Goal: Task Accomplishment & Management: Use online tool/utility

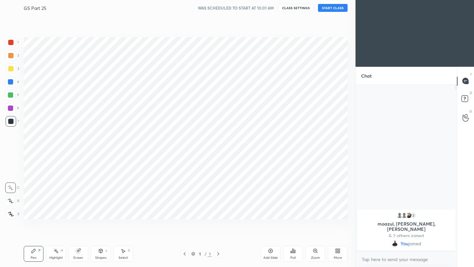
scroll to position [32689, 32585]
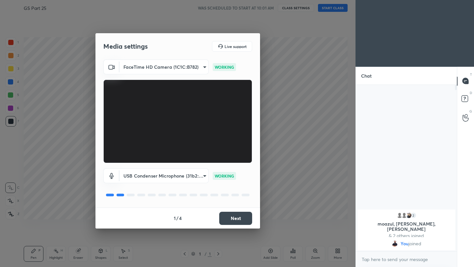
click at [235, 216] on button "Next" at bounding box center [235, 218] width 33 height 13
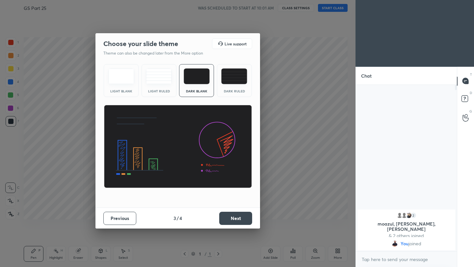
click at [235, 216] on button "Next" at bounding box center [235, 218] width 33 height 13
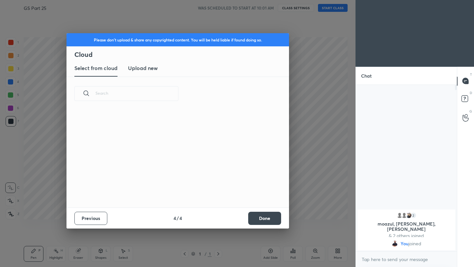
scroll to position [97, 211]
click at [256, 216] on button "Done" at bounding box center [264, 218] width 33 height 13
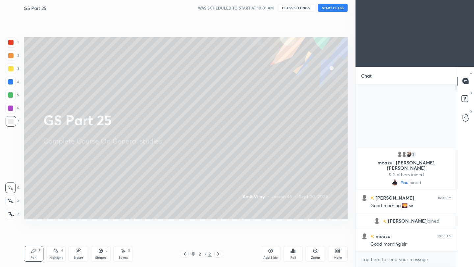
click at [329, 9] on button "START CLASS" at bounding box center [333, 8] width 30 height 8
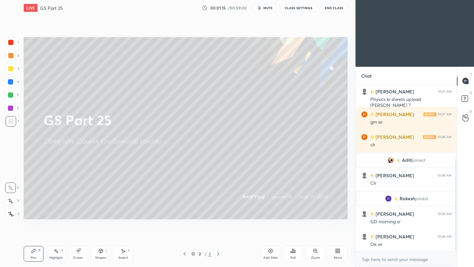
scroll to position [135, 0]
click at [270, 251] on icon at bounding box center [271, 251] width 2 height 2
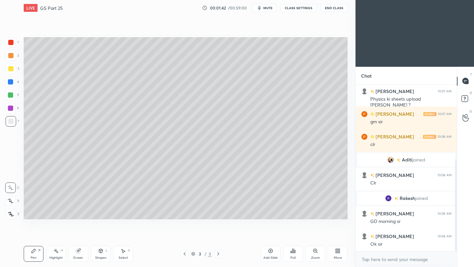
click at [11, 68] on div at bounding box center [10, 68] width 5 height 5
click at [10, 214] on icon at bounding box center [11, 214] width 6 height 5
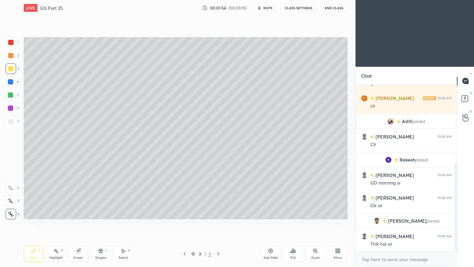
scroll to position [174, 0]
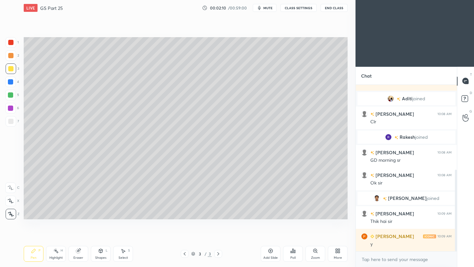
click at [336, 8] on button "End Class" at bounding box center [334, 8] width 27 height 8
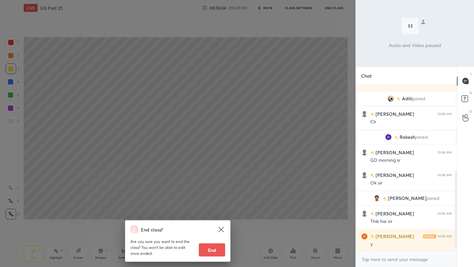
scroll to position [196, 0]
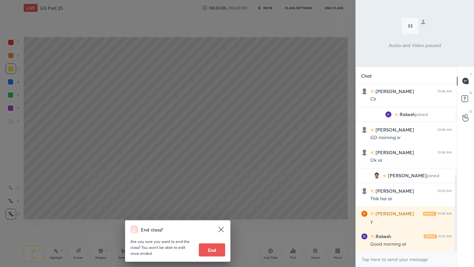
click at [301, 76] on div "End class? Are you sure you want to end the class? You won’t be able to edit on…" at bounding box center [177, 133] width 355 height 267
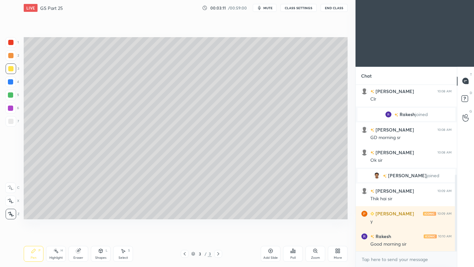
click at [13, 121] on div at bounding box center [10, 121] width 5 height 5
click at [11, 70] on div at bounding box center [10, 68] width 5 height 5
click at [13, 120] on div at bounding box center [10, 121] width 5 height 5
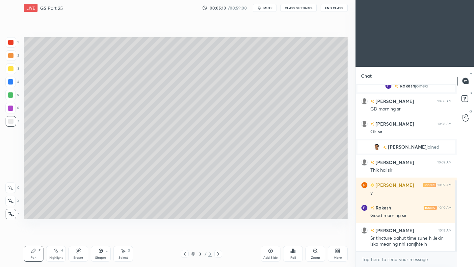
scroll to position [241, 0]
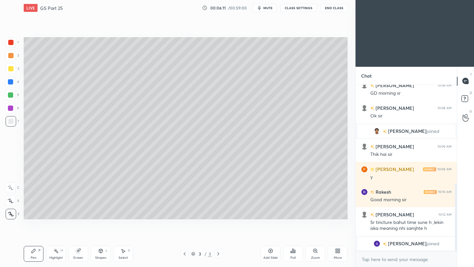
click at [269, 252] on icon at bounding box center [270, 250] width 5 height 5
click at [270, 252] on icon at bounding box center [270, 250] width 5 height 5
click at [8, 70] on div at bounding box center [11, 69] width 11 height 11
click at [12, 123] on div at bounding box center [10, 121] width 5 height 5
click at [8, 69] on div at bounding box center [10, 68] width 5 height 5
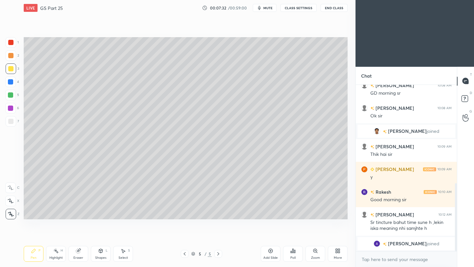
click at [11, 121] on div at bounding box center [10, 121] width 5 height 5
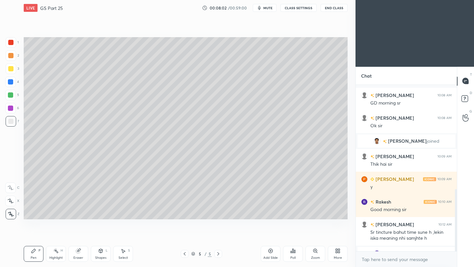
scroll to position [279, 0]
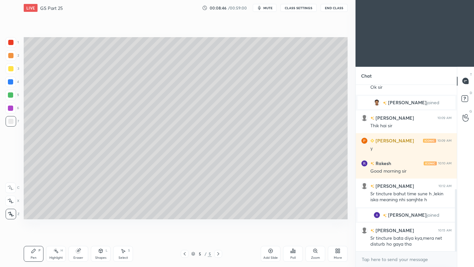
click at [336, 250] on icon at bounding box center [337, 250] width 2 height 2
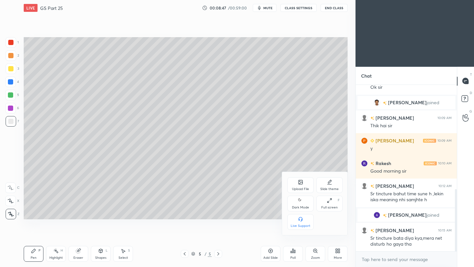
click at [298, 187] on div "Upload File" at bounding box center [300, 185] width 26 height 16
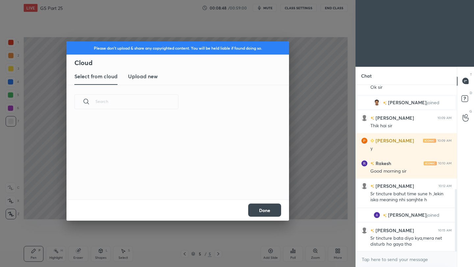
scroll to position [81, 211]
click at [147, 77] on h3 "Upload new" at bounding box center [143, 76] width 30 height 8
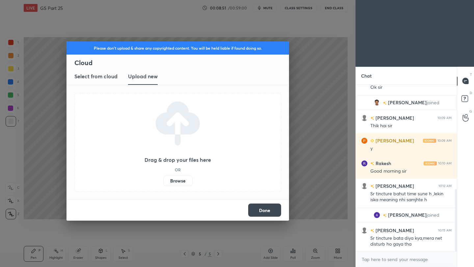
click at [176, 180] on label "Browse" at bounding box center [177, 181] width 29 height 11
click at [163, 180] on input "Browse" at bounding box center [163, 181] width 0 height 11
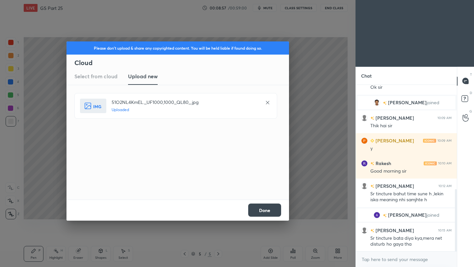
click at [268, 213] on button "Done" at bounding box center [264, 210] width 33 height 13
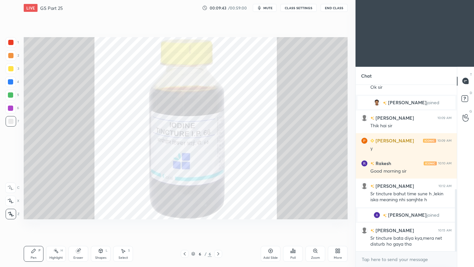
click at [186, 254] on icon at bounding box center [184, 253] width 5 height 5
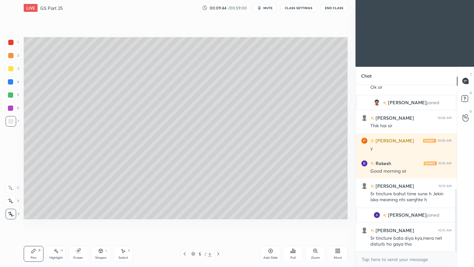
scroll to position [2, 2]
click at [12, 69] on div at bounding box center [10, 68] width 5 height 5
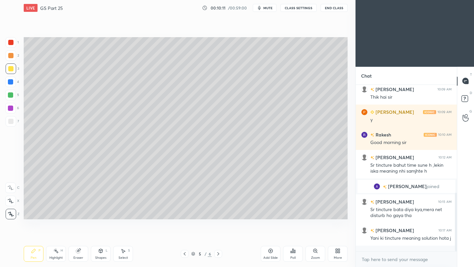
drag, startPoint x: 11, startPoint y: 122, endPoint x: 20, endPoint y: 123, distance: 9.2
click at [11, 123] on div at bounding box center [10, 121] width 5 height 5
click at [94, 255] on div "Shapes L" at bounding box center [101, 254] width 20 height 16
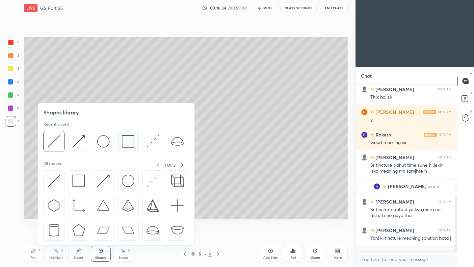
scroll to position [337, 0]
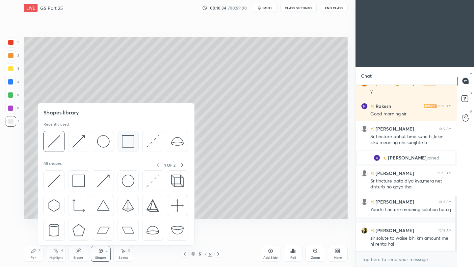
click at [120, 145] on div at bounding box center [128, 141] width 21 height 21
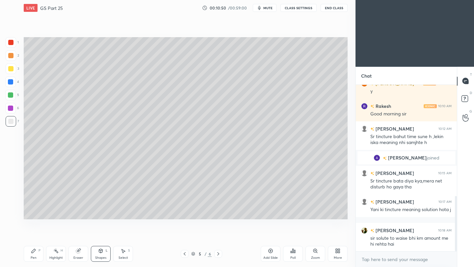
click at [74, 253] on div "Eraser" at bounding box center [78, 254] width 20 height 16
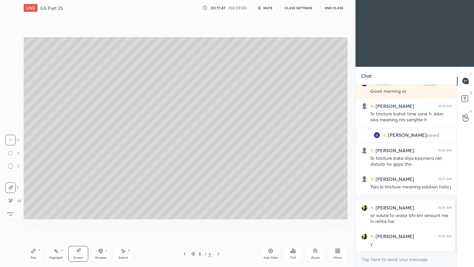
click at [32, 255] on div "Pen P" at bounding box center [34, 254] width 20 height 16
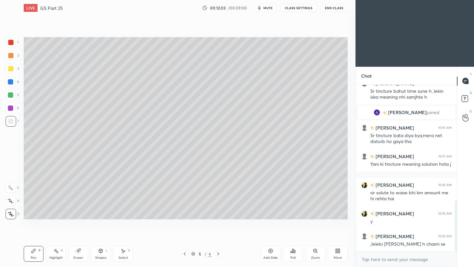
click at [338, 9] on button "End Class" at bounding box center [334, 8] width 27 height 8
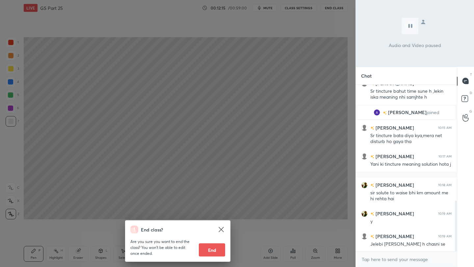
click at [313, 75] on div "End class? Are you sure you want to end the class? You won’t be able to edit on…" at bounding box center [177, 133] width 355 height 267
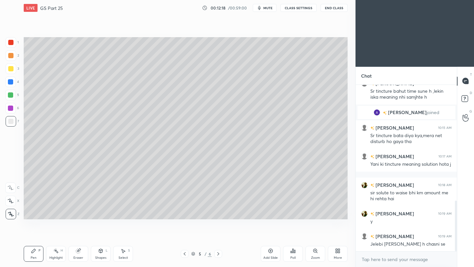
click at [218, 254] on icon at bounding box center [218, 253] width 5 height 5
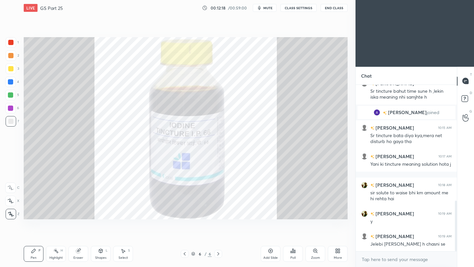
click at [218, 254] on icon at bounding box center [218, 253] width 5 height 5
click at [268, 255] on div "Add Slide" at bounding box center [271, 254] width 20 height 16
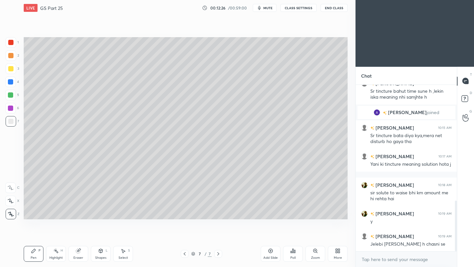
click at [12, 69] on div at bounding box center [10, 68] width 5 height 5
click at [11, 121] on div at bounding box center [10, 121] width 5 height 5
click at [9, 68] on div at bounding box center [10, 68] width 5 height 5
click at [13, 123] on div at bounding box center [10, 121] width 5 height 5
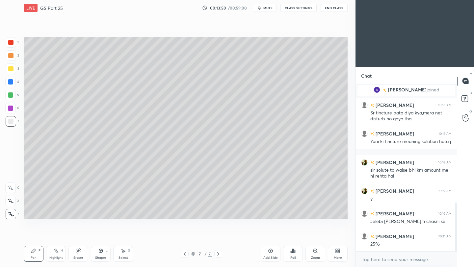
click at [339, 12] on div "LIVE GS Part 25 00:13:50 / 00:59:00 mute CLASS SETTINGS End Class" at bounding box center [186, 8] width 324 height 16
click at [339, 9] on button "End Class" at bounding box center [334, 8] width 27 height 8
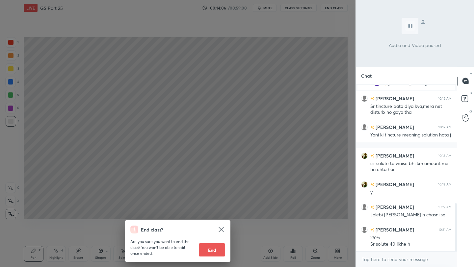
scroll to position [434, 0]
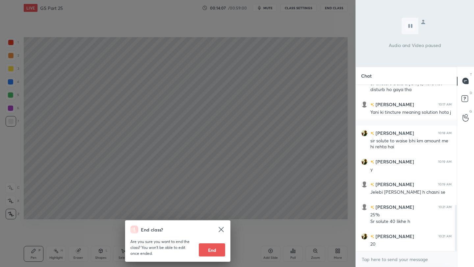
click at [309, 118] on div "End class? Are you sure you want to end the class? You won’t be able to edit on…" at bounding box center [177, 133] width 355 height 267
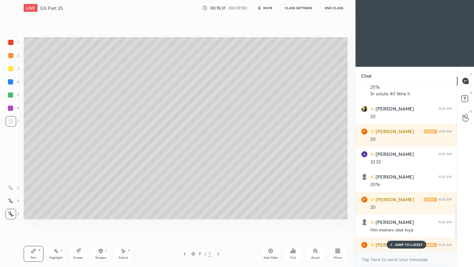
scroll to position [622, 0]
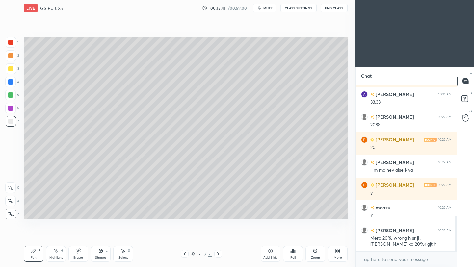
click at [273, 253] on icon at bounding box center [270, 250] width 5 height 5
click at [12, 70] on div at bounding box center [10, 68] width 5 height 5
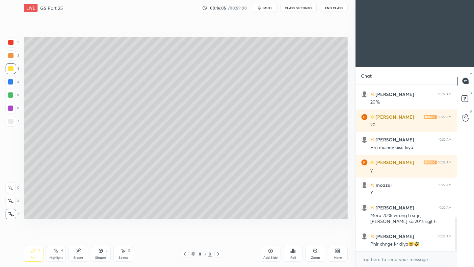
scroll to position [667, 0]
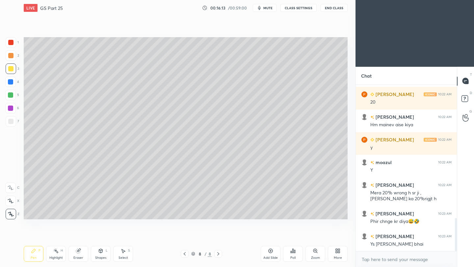
drag, startPoint x: 12, startPoint y: 123, endPoint x: 21, endPoint y: 123, distance: 8.6
click at [12, 123] on div at bounding box center [10, 121] width 5 height 5
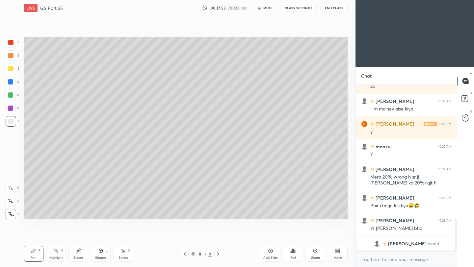
click at [272, 252] on icon at bounding box center [270, 250] width 5 height 5
click at [11, 69] on div at bounding box center [10, 68] width 5 height 5
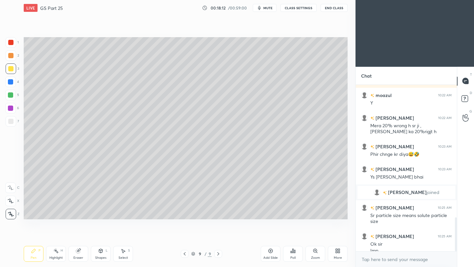
scroll to position [664, 0]
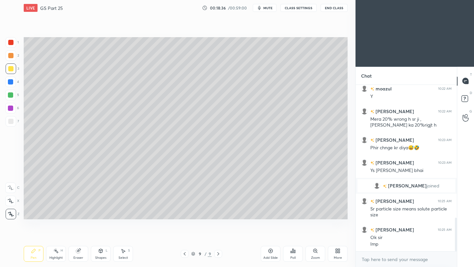
click at [11, 122] on div at bounding box center [10, 121] width 5 height 5
click at [338, 9] on button "End Class" at bounding box center [334, 8] width 27 height 8
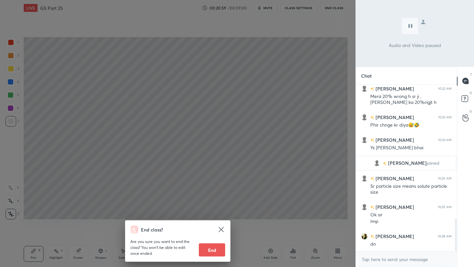
scroll to position [709, 0]
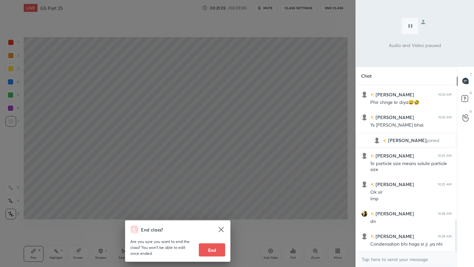
click at [305, 93] on div "End class? Are you sure you want to end the class? You won’t be able to edit on…" at bounding box center [177, 133] width 355 height 267
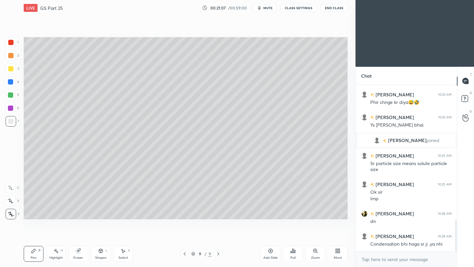
click at [271, 253] on icon at bounding box center [271, 251] width 4 height 4
click at [15, 71] on div at bounding box center [11, 69] width 11 height 11
click at [13, 71] on div at bounding box center [11, 69] width 11 height 11
click at [13, 119] on div at bounding box center [11, 121] width 11 height 11
click at [80, 253] on div "Eraser" at bounding box center [78, 254] width 20 height 16
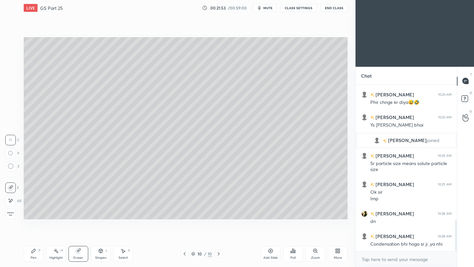
click at [37, 253] on div "Pen P" at bounding box center [34, 254] width 20 height 16
click at [272, 252] on icon at bounding box center [271, 251] width 4 height 4
click at [11, 68] on div at bounding box center [10, 68] width 5 height 5
click at [11, 121] on div at bounding box center [10, 121] width 5 height 5
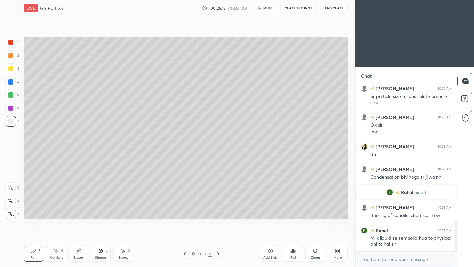
scroll to position [745, 0]
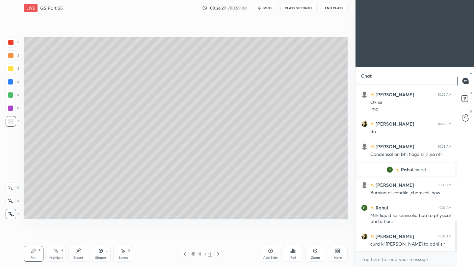
click at [273, 254] on div "Add Slide" at bounding box center [271, 254] width 20 height 16
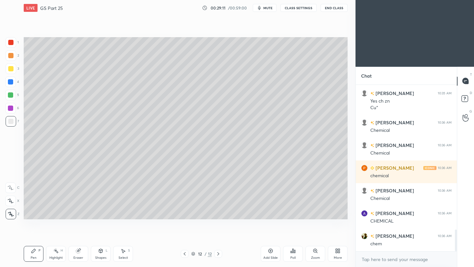
scroll to position [1138, 0]
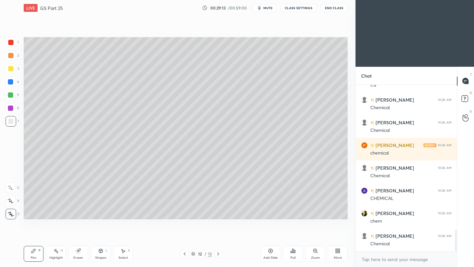
click at [273, 254] on div "Add Slide" at bounding box center [271, 254] width 20 height 16
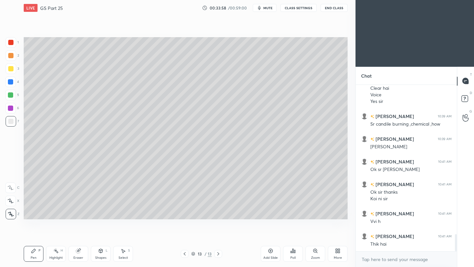
scroll to position [1472, 0]
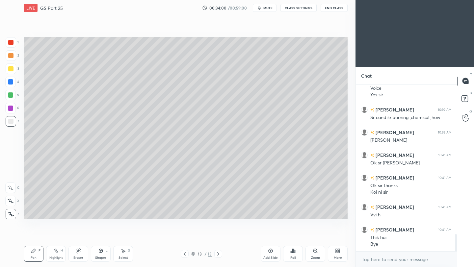
click at [333, 12] on div "LIVE GS Part 25 00:34:00 / 00:59:00 mute CLASS SETTINGS End Class" at bounding box center [186, 8] width 324 height 16
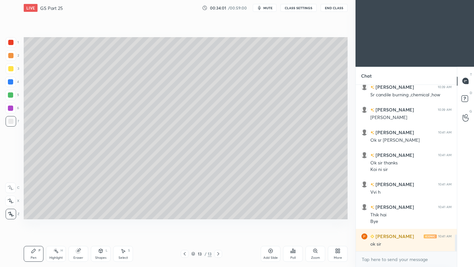
click at [333, 8] on button "End Class" at bounding box center [334, 8] width 27 height 8
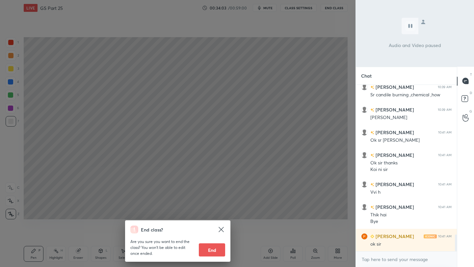
click at [213, 252] on button "End" at bounding box center [212, 250] width 26 height 13
type textarea "x"
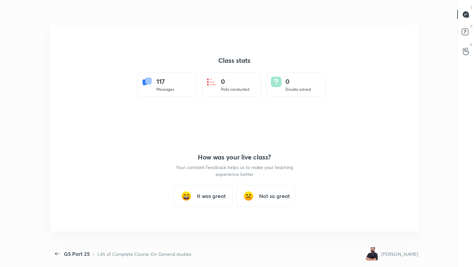
scroll to position [0, 0]
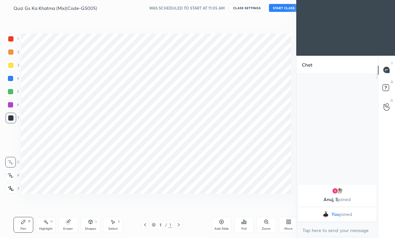
scroll to position [32718, 32644]
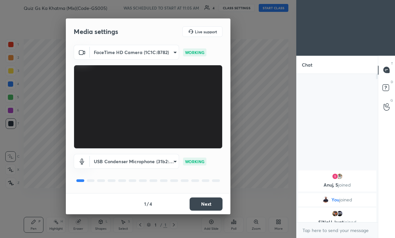
click at [210, 205] on button "Next" at bounding box center [206, 203] width 33 height 13
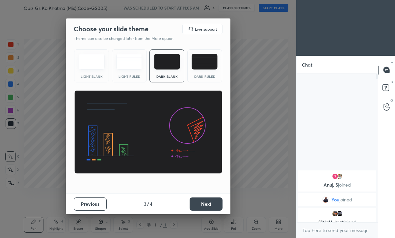
click at [210, 205] on button "Next" at bounding box center [206, 203] width 33 height 13
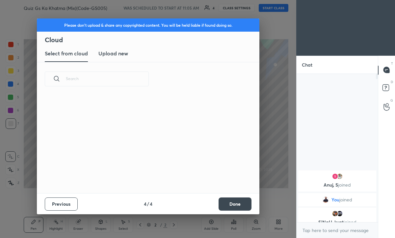
scroll to position [97, 211]
click at [232, 200] on button "Done" at bounding box center [235, 203] width 33 height 13
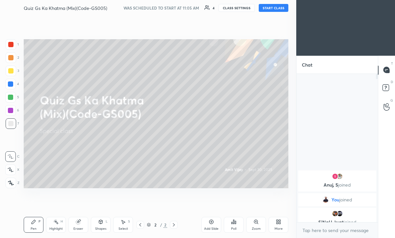
click at [277, 222] on icon at bounding box center [277, 223] width 2 height 2
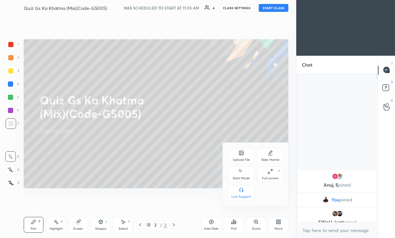
click at [242, 154] on icon at bounding box center [241, 153] width 4 height 4
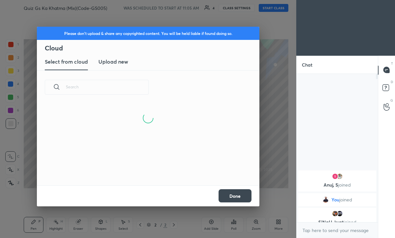
scroll to position [81, 211]
click at [118, 61] on h3 "Upload new" at bounding box center [113, 62] width 30 height 8
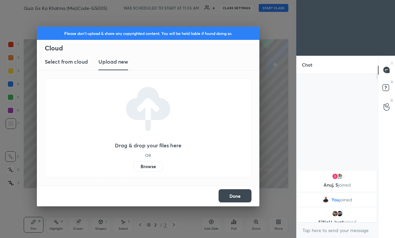
click at [153, 168] on label "Browse" at bounding box center [148, 166] width 29 height 11
click at [134, 168] on input "Browse" at bounding box center [134, 166] width 0 height 11
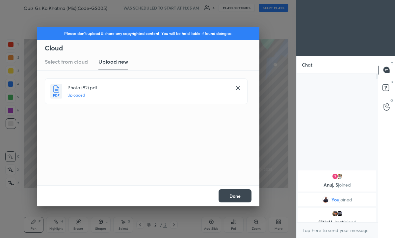
click at [233, 196] on button "Done" at bounding box center [235, 195] width 33 height 13
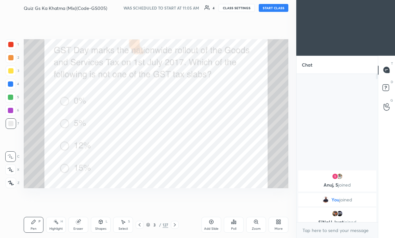
click at [140, 223] on icon at bounding box center [139, 224] width 5 height 5
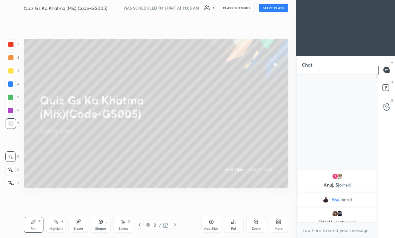
click at [277, 222] on icon at bounding box center [277, 223] width 2 height 2
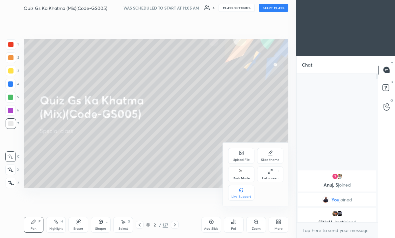
click at [239, 151] on icon at bounding box center [241, 153] width 4 height 4
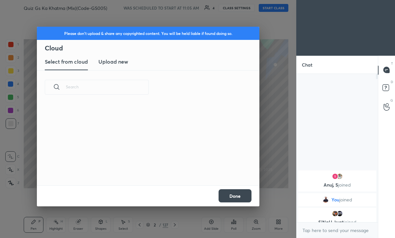
click at [112, 59] on h3 "Upload new" at bounding box center [113, 62] width 30 height 8
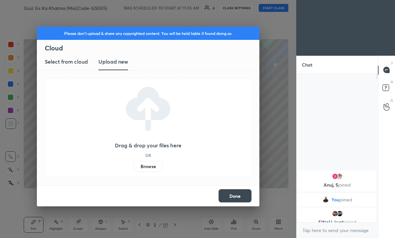
click at [151, 167] on label "Browse" at bounding box center [148, 166] width 29 height 11
click at [134, 167] on input "Browse" at bounding box center [134, 166] width 0 height 11
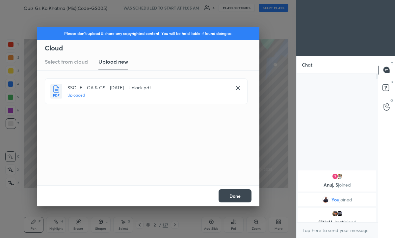
click at [247, 195] on button "Done" at bounding box center [235, 195] width 33 height 13
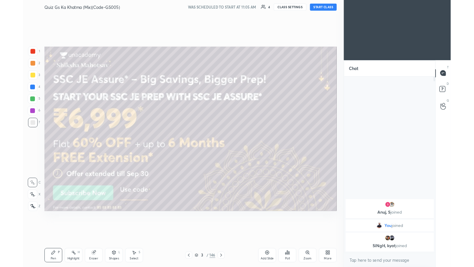
scroll to position [32689, 32585]
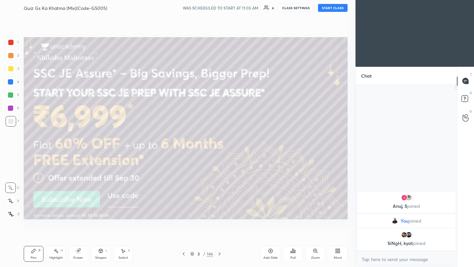
click at [335, 10] on button "START CLASS" at bounding box center [333, 8] width 30 height 8
click at [9, 40] on div at bounding box center [10, 42] width 5 height 5
click at [11, 216] on div at bounding box center [11, 214] width 11 height 11
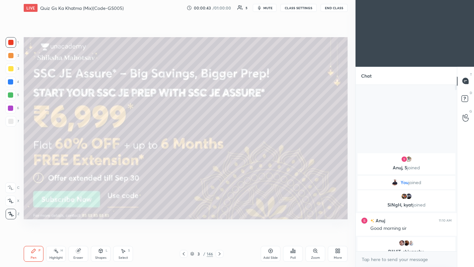
click at [219, 237] on icon at bounding box center [219, 253] width 5 height 5
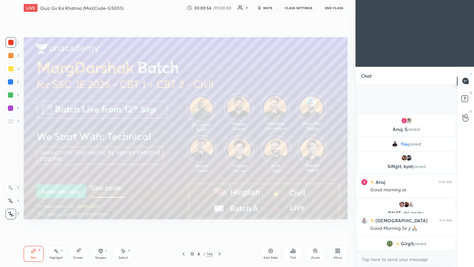
click at [220, 237] on icon at bounding box center [220, 253] width 2 height 3
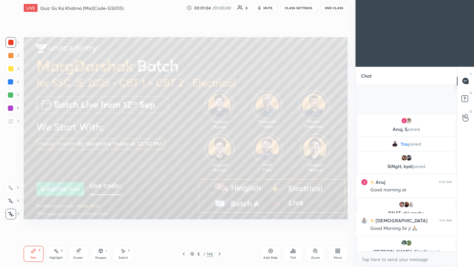
click at [220, 237] on icon at bounding box center [220, 253] width 2 height 3
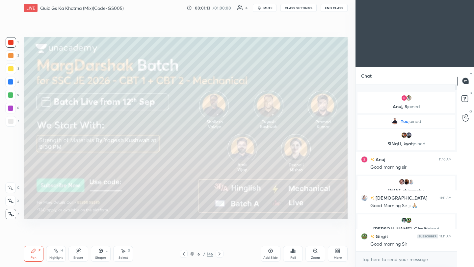
click at [221, 237] on icon at bounding box center [219, 253] width 5 height 5
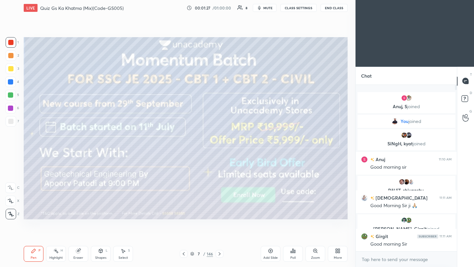
click at [220, 237] on icon at bounding box center [219, 253] width 5 height 5
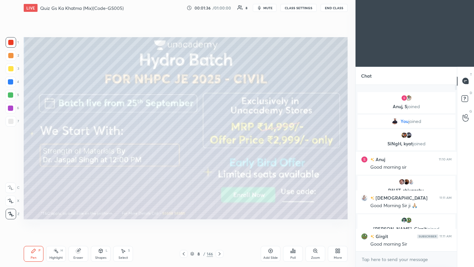
click at [216, 237] on div at bounding box center [220, 254] width 8 height 8
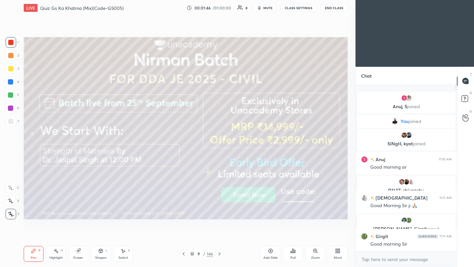
click at [219, 237] on icon at bounding box center [219, 253] width 5 height 5
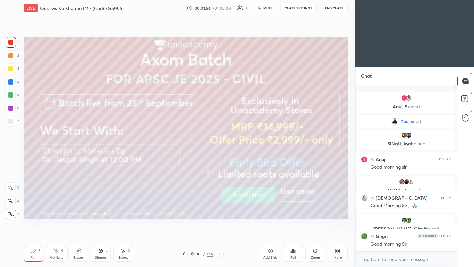
click at [220, 237] on icon at bounding box center [219, 253] width 5 height 5
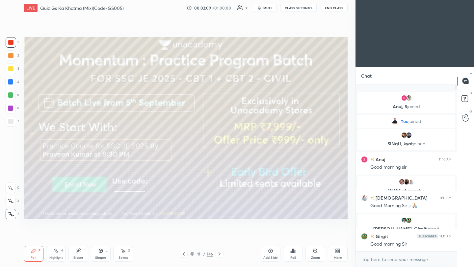
click at [219, 237] on icon at bounding box center [219, 253] width 5 height 5
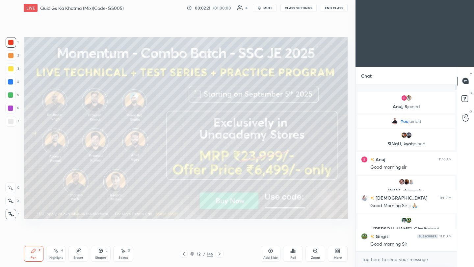
click at [220, 237] on icon at bounding box center [219, 253] width 5 height 5
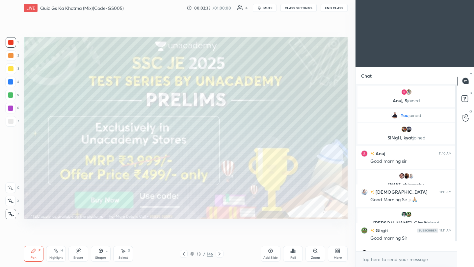
click at [218, 237] on icon at bounding box center [219, 253] width 5 height 5
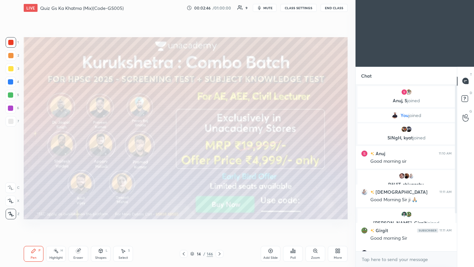
click at [219, 237] on icon at bounding box center [219, 253] width 5 height 5
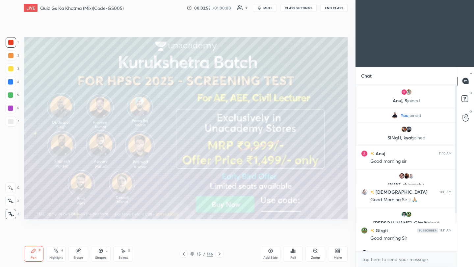
click at [220, 237] on icon at bounding box center [219, 253] width 5 height 5
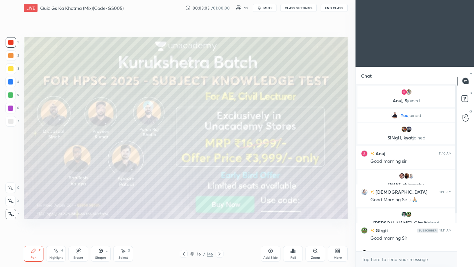
click at [219, 237] on icon at bounding box center [219, 253] width 5 height 5
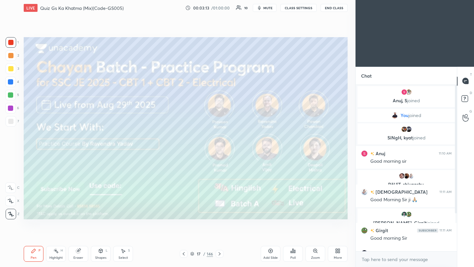
click at [219, 237] on icon at bounding box center [219, 253] width 5 height 5
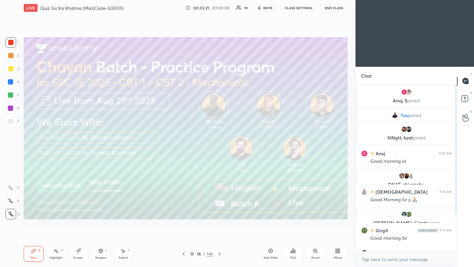
click at [219, 237] on icon at bounding box center [219, 253] width 5 height 5
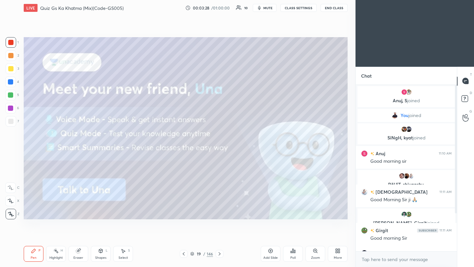
click at [218, 237] on icon at bounding box center [219, 253] width 5 height 5
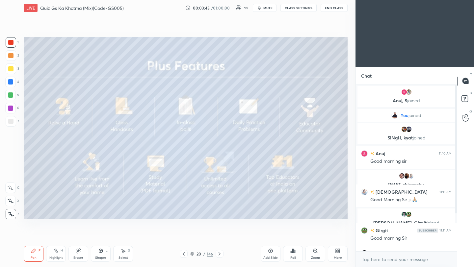
click at [219, 237] on icon at bounding box center [220, 253] width 2 height 3
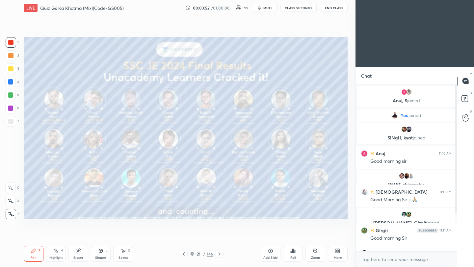
click at [220, 237] on icon at bounding box center [219, 253] width 5 height 5
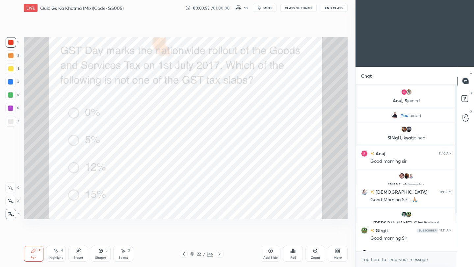
click at [208, 237] on div "146" at bounding box center [210, 254] width 6 height 6
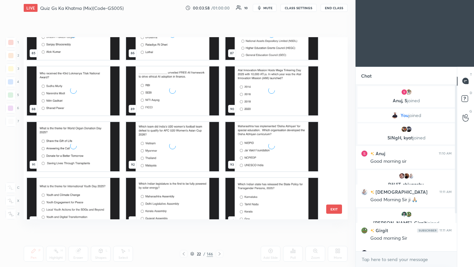
scroll to position [1624, 0]
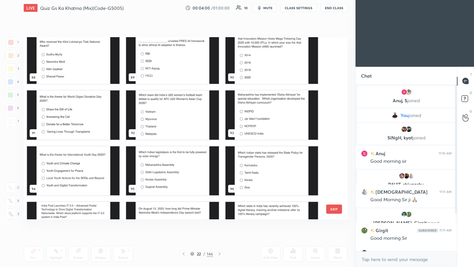
drag, startPoint x: 336, startPoint y: 143, endPoint x: 336, endPoint y: 151, distance: 8.2
click at [336, 151] on div "88 89 90 91 92 93 94 95 96 97 98 99 100 101 102 EXIT" at bounding box center [186, 128] width 324 height 182
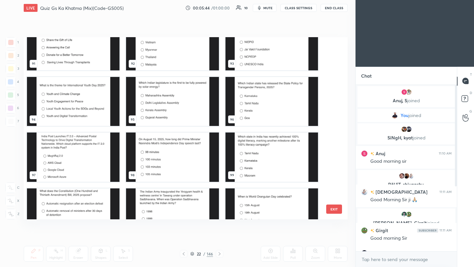
scroll to position [1696, 0]
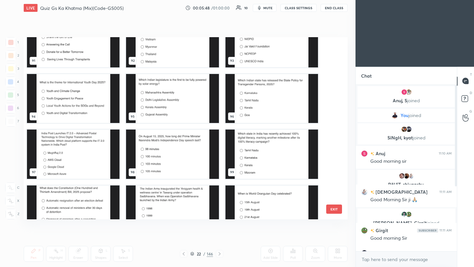
click at [95, 160] on img "grid" at bounding box center [73, 154] width 92 height 49
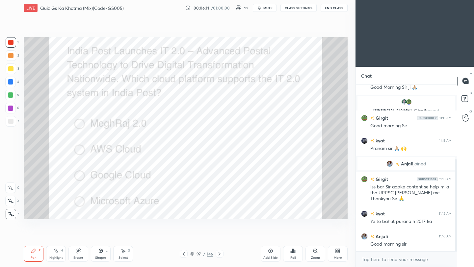
scroll to position [135, 0]
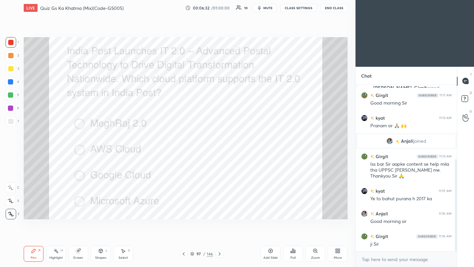
click at [294, 237] on div "Poll" at bounding box center [293, 254] width 20 height 16
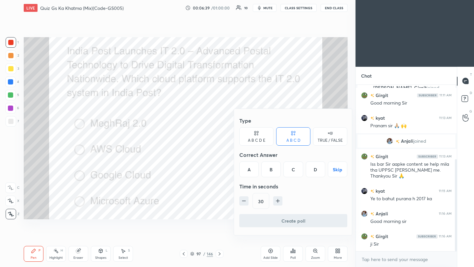
click at [248, 168] on div "A" at bounding box center [248, 170] width 19 height 16
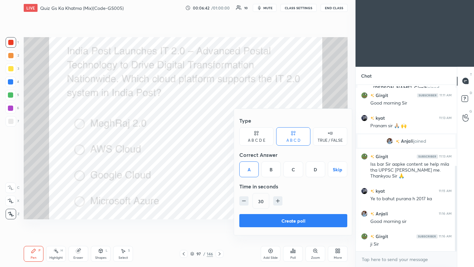
scroll to position [158, 0]
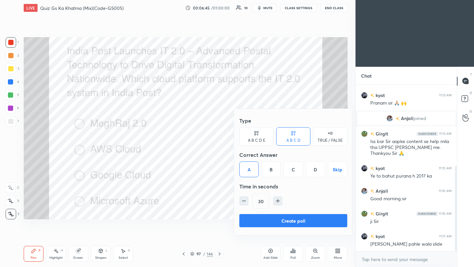
click at [276, 223] on button "Create poll" at bounding box center [293, 220] width 108 height 13
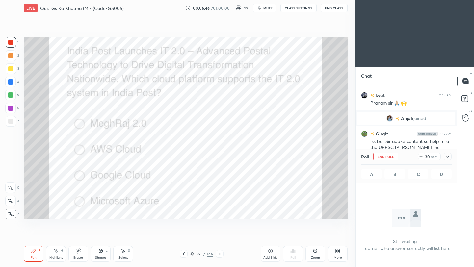
scroll to position [0, 0]
click at [395, 155] on icon at bounding box center [447, 156] width 5 height 5
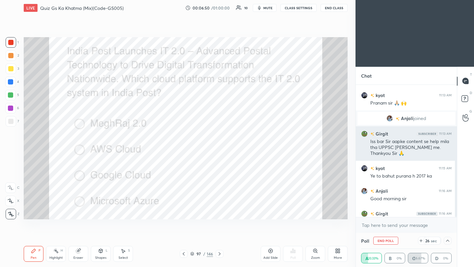
scroll to position [192, 0]
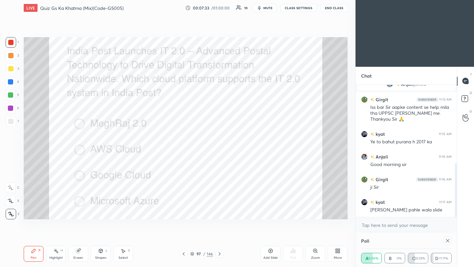
click at [220, 237] on icon at bounding box center [219, 253] width 5 height 5
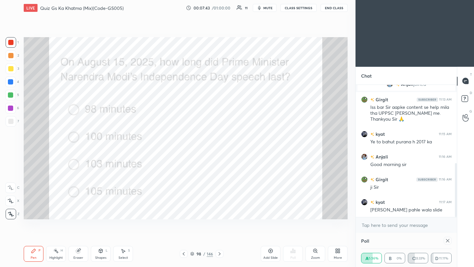
click at [395, 237] on icon at bounding box center [447, 240] width 5 height 5
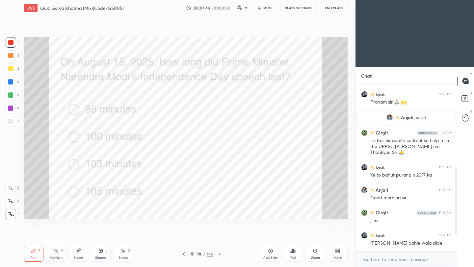
scroll to position [158, 0]
click at [294, 237] on div "Poll" at bounding box center [293, 254] width 20 height 16
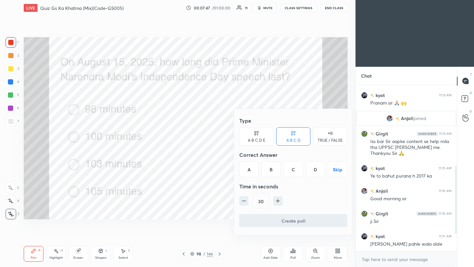
click at [292, 171] on div "C" at bounding box center [292, 170] width 19 height 16
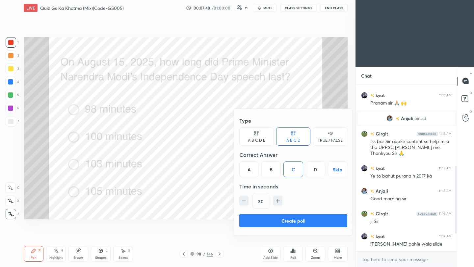
click at [285, 222] on button "Create poll" at bounding box center [293, 220] width 108 height 13
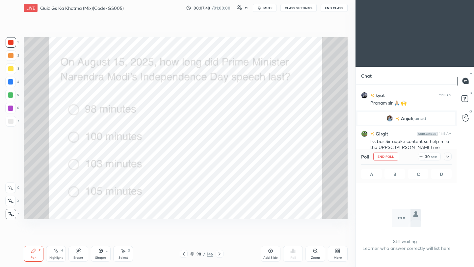
scroll to position [75, 99]
click at [395, 157] on icon at bounding box center [447, 156] width 5 height 5
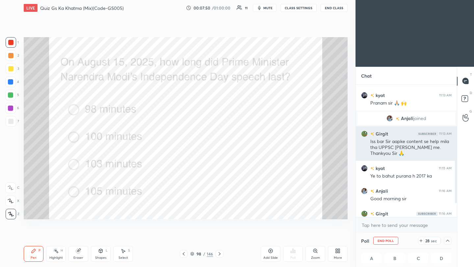
scroll to position [0, 2]
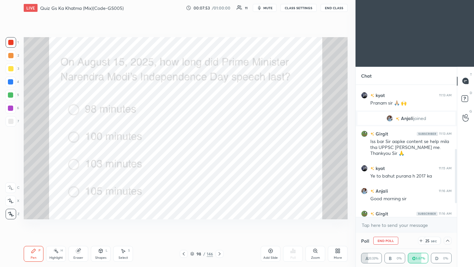
click at [330, 9] on button "End Class" at bounding box center [334, 8] width 27 height 8
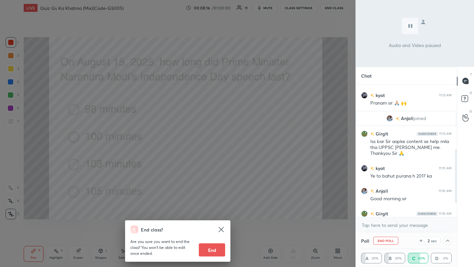
click at [298, 109] on div "End class? Are you sure you want to end the class? You won’t be able to edit on…" at bounding box center [177, 133] width 355 height 267
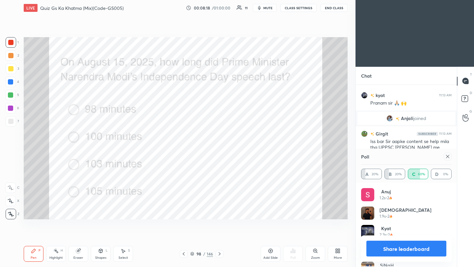
scroll to position [77, 89]
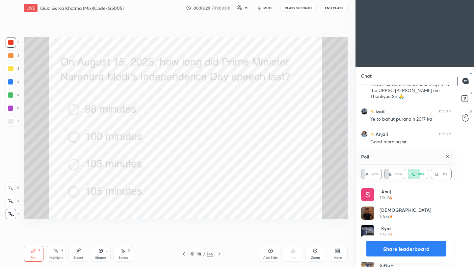
click at [395, 157] on icon at bounding box center [447, 156] width 3 height 3
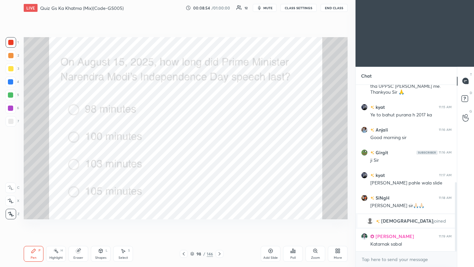
click at [219, 237] on icon at bounding box center [219, 253] width 5 height 5
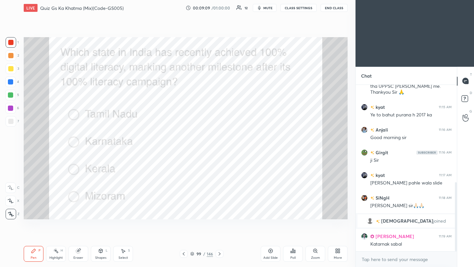
click at [293, 237] on div "Poll" at bounding box center [292, 257] width 5 height 3
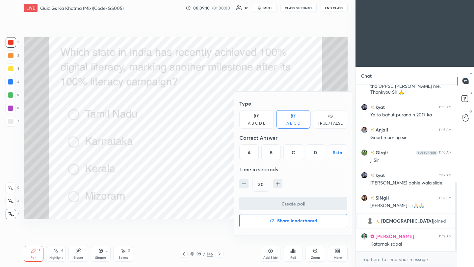
click at [292, 154] on div "C" at bounding box center [292, 152] width 19 height 16
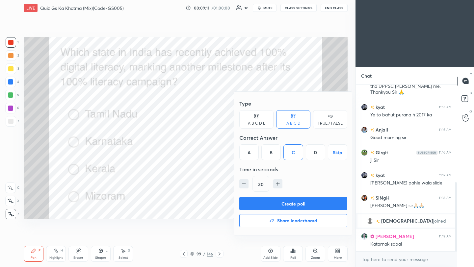
click at [287, 207] on button "Create poll" at bounding box center [293, 203] width 108 height 13
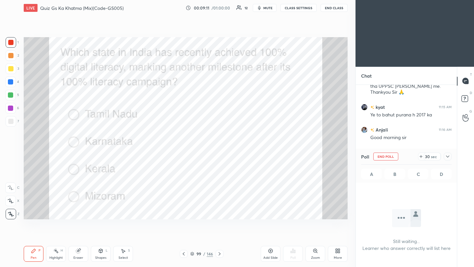
scroll to position [130, 99]
click at [395, 155] on icon at bounding box center [447, 156] width 5 height 5
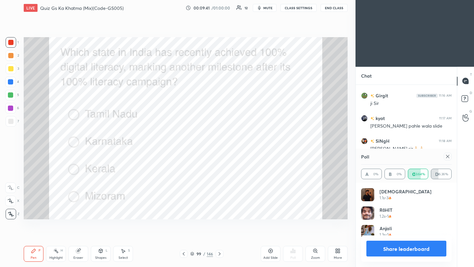
scroll to position [77, 89]
click at [395, 158] on icon at bounding box center [447, 156] width 5 height 5
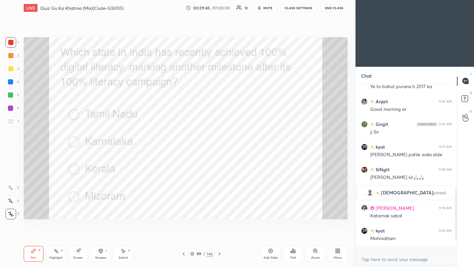
scroll to position [260, 0]
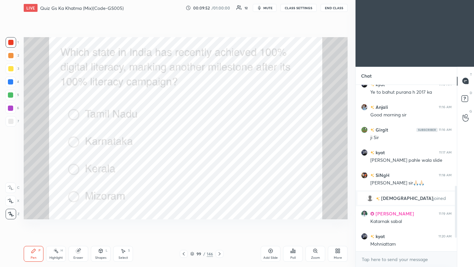
click at [219, 237] on icon at bounding box center [219, 253] width 5 height 5
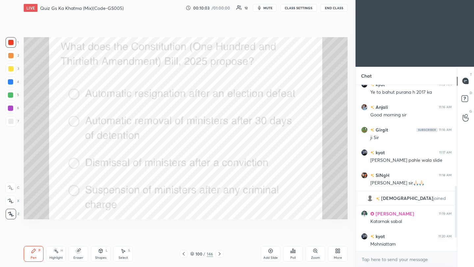
click at [297, 237] on div "Poll" at bounding box center [293, 254] width 20 height 16
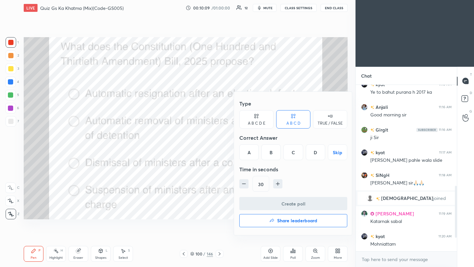
click at [272, 153] on div "B" at bounding box center [270, 152] width 19 height 16
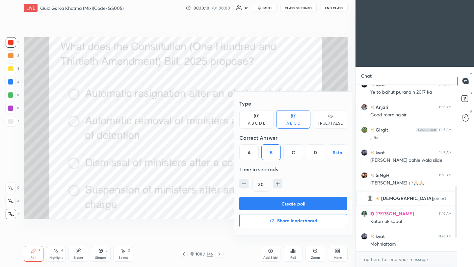
click at [285, 206] on button "Create poll" at bounding box center [293, 203] width 108 height 13
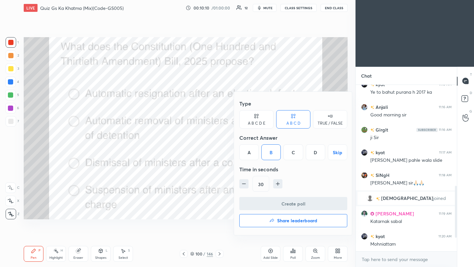
scroll to position [2, 2]
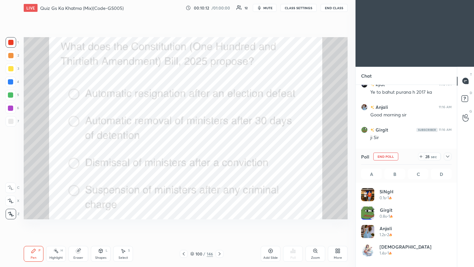
click at [395, 156] on icon at bounding box center [447, 156] width 5 height 5
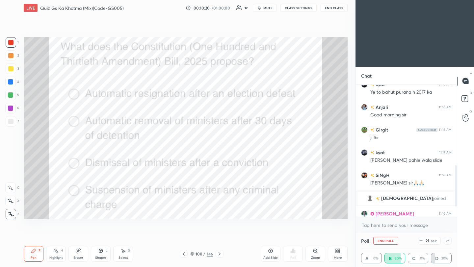
click at [336, 11] on button "End Class" at bounding box center [334, 8] width 27 height 8
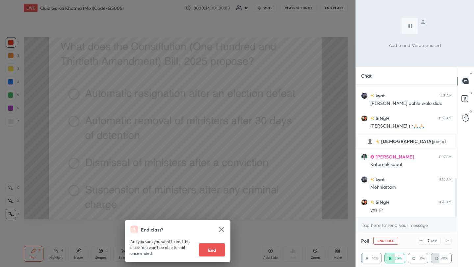
click at [313, 81] on div "End class? Are you sure you want to end the class? You won’t be able to edit on…" at bounding box center [177, 133] width 355 height 267
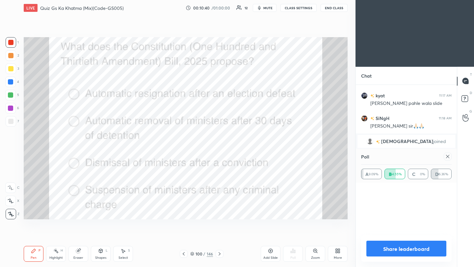
scroll to position [43, 89]
click at [395, 158] on icon at bounding box center [447, 156] width 5 height 5
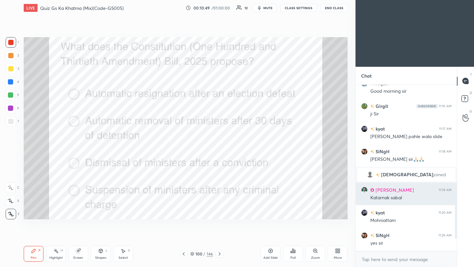
scroll to position [110, 99]
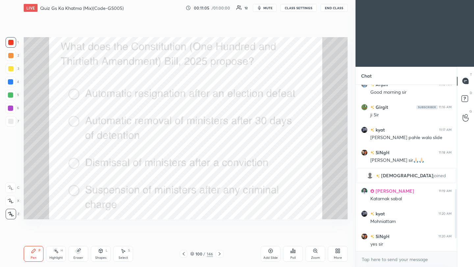
click at [219, 237] on icon at bounding box center [219, 253] width 5 height 5
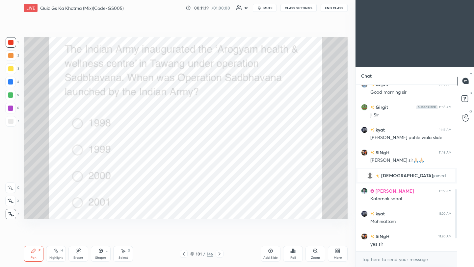
scroll to position [297, 0]
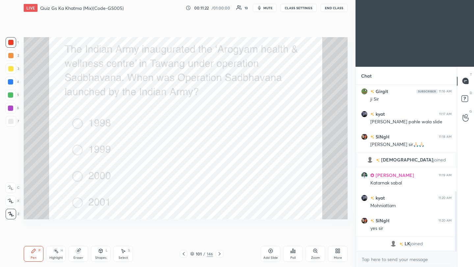
click at [294, 237] on div "Poll" at bounding box center [293, 254] width 20 height 16
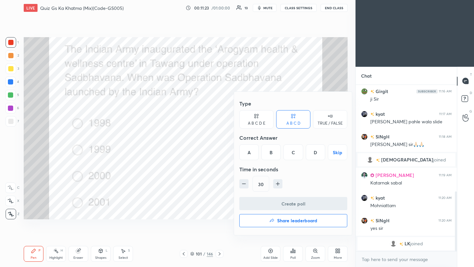
click at [248, 152] on div "A" at bounding box center [248, 152] width 19 height 16
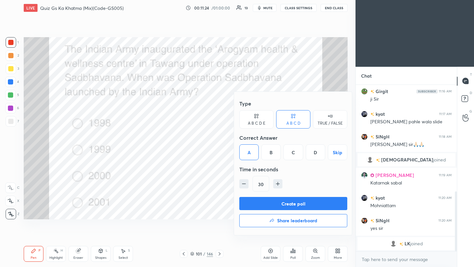
click at [255, 200] on button "Create poll" at bounding box center [293, 203] width 108 height 13
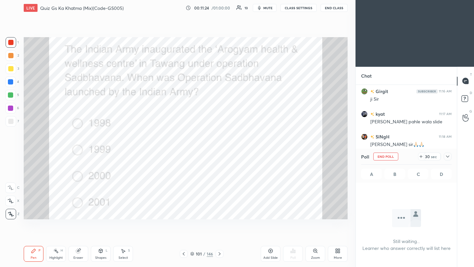
scroll to position [75, 99]
click at [395, 157] on icon at bounding box center [447, 156] width 5 height 5
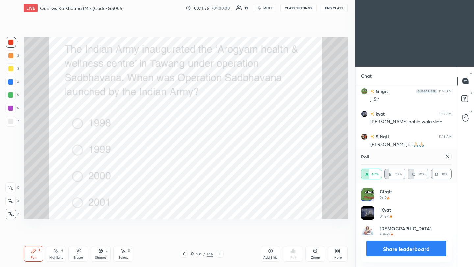
scroll to position [77, 89]
click at [395, 156] on icon at bounding box center [447, 156] width 5 height 5
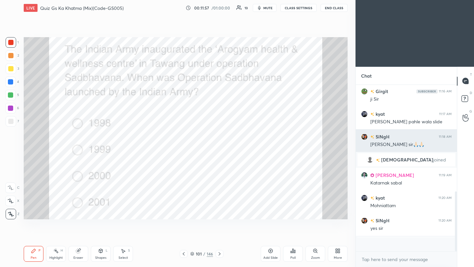
scroll to position [2, 2]
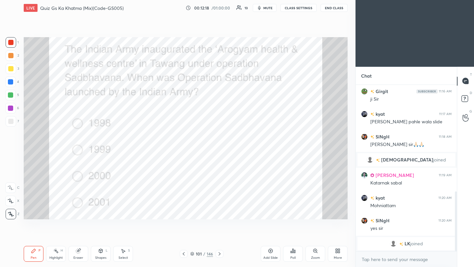
click at [221, 237] on icon at bounding box center [219, 253] width 5 height 5
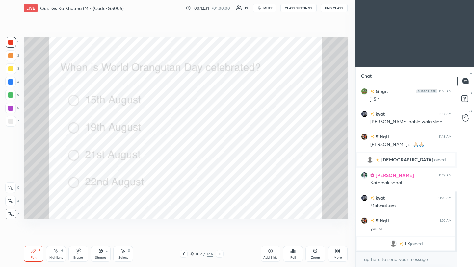
click at [294, 237] on div "Poll" at bounding box center [293, 254] width 20 height 16
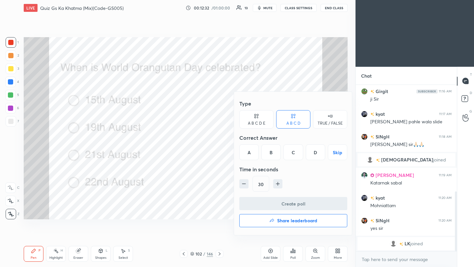
click at [270, 152] on div "B" at bounding box center [270, 152] width 19 height 16
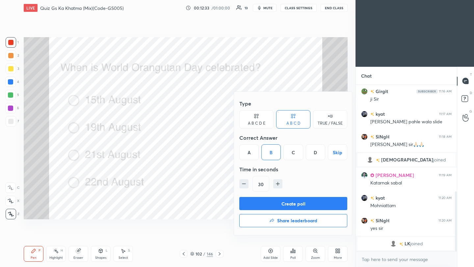
click at [286, 205] on button "Create poll" at bounding box center [293, 203] width 108 height 13
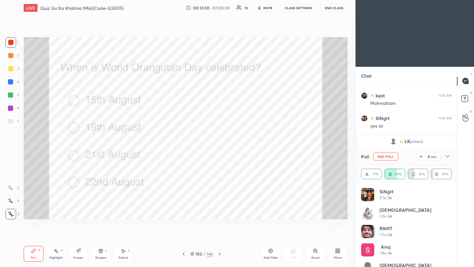
scroll to position [416, 0]
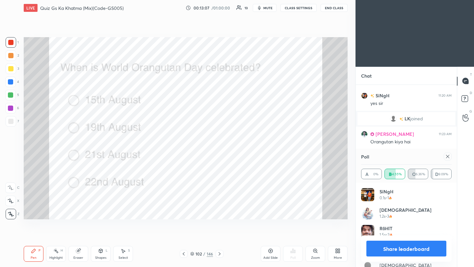
click at [395, 155] on icon at bounding box center [447, 156] width 3 height 3
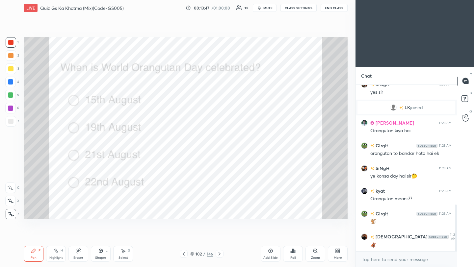
scroll to position [450, 0]
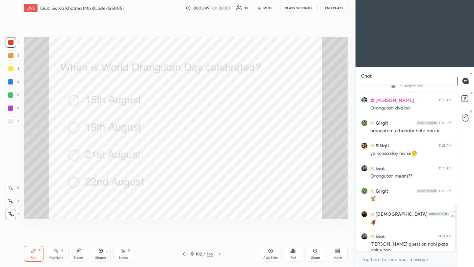
click at [342, 237] on div "More" at bounding box center [338, 254] width 20 height 16
click at [301, 188] on div "Upload File" at bounding box center [300, 189] width 17 height 3
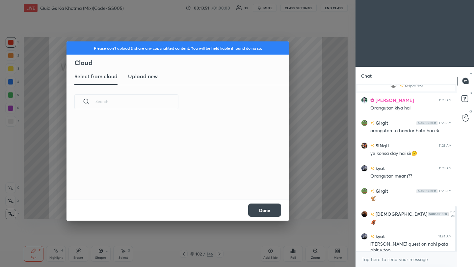
scroll to position [81, 211]
click at [150, 76] on h3 "Upload new" at bounding box center [143, 76] width 30 height 8
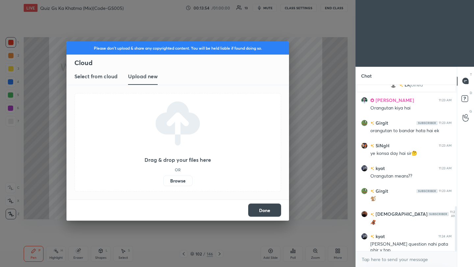
click at [173, 184] on label "Browse" at bounding box center [177, 181] width 29 height 11
click at [163, 184] on input "Browse" at bounding box center [163, 181] width 0 height 11
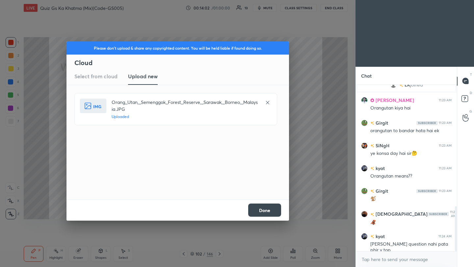
click at [265, 215] on button "Done" at bounding box center [264, 210] width 33 height 13
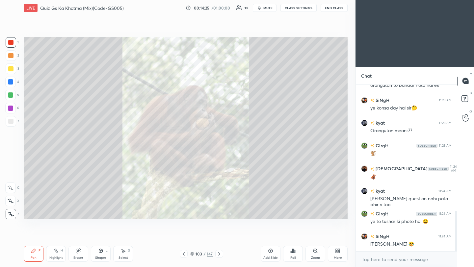
scroll to position [518, 0]
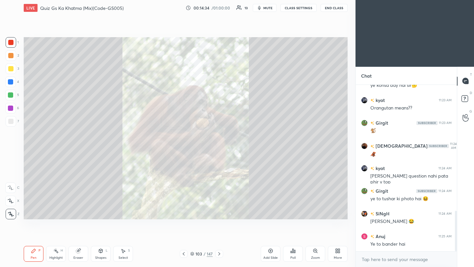
click at [183, 237] on icon at bounding box center [183, 253] width 5 height 5
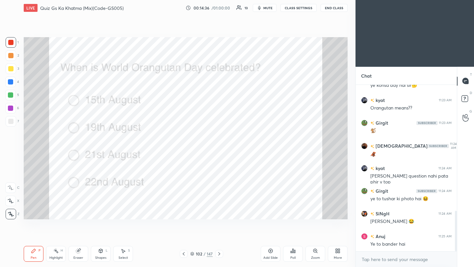
click at [220, 237] on icon at bounding box center [219, 253] width 5 height 5
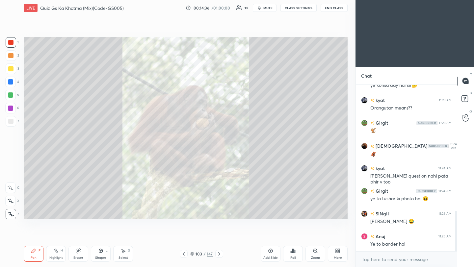
click at [219, 237] on icon at bounding box center [219, 253] width 5 height 5
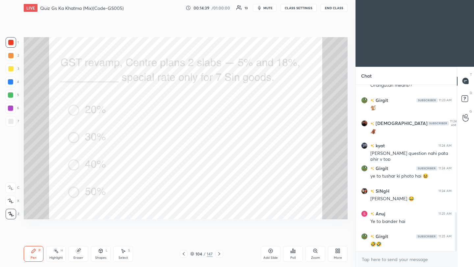
scroll to position [564, 0]
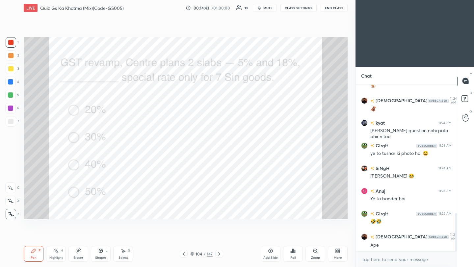
click at [294, 237] on div "Poll" at bounding box center [293, 254] width 20 height 16
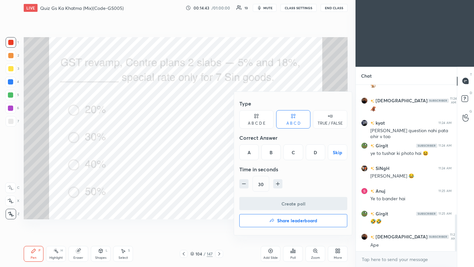
scroll to position [587, 0]
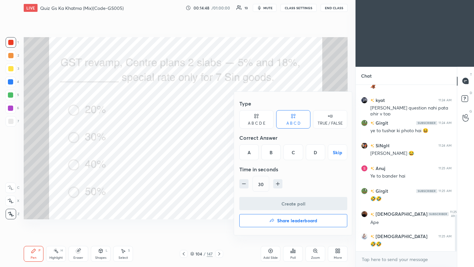
click at [296, 150] on div "C" at bounding box center [292, 152] width 19 height 16
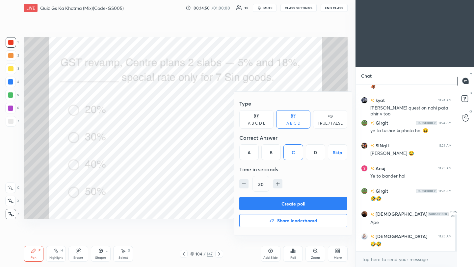
click at [298, 203] on button "Create poll" at bounding box center [293, 203] width 108 height 13
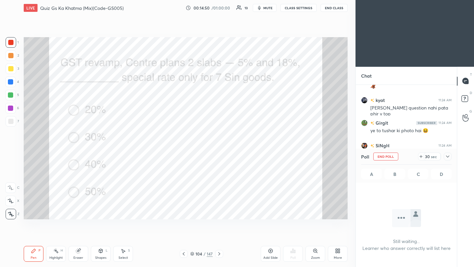
scroll to position [2, 2]
click at [395, 156] on icon at bounding box center [447, 157] width 3 height 2
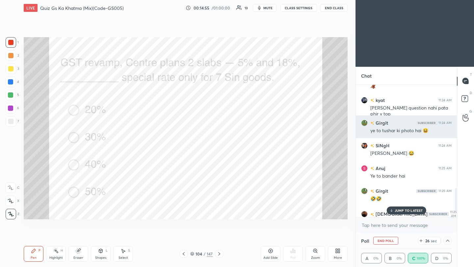
scroll to position [621, 0]
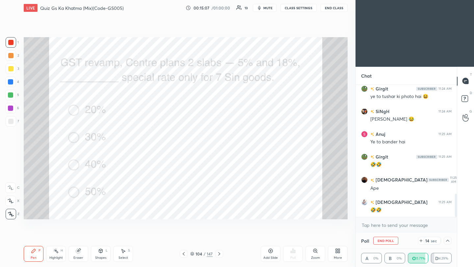
click at [338, 9] on button "End Class" at bounding box center [334, 8] width 27 height 8
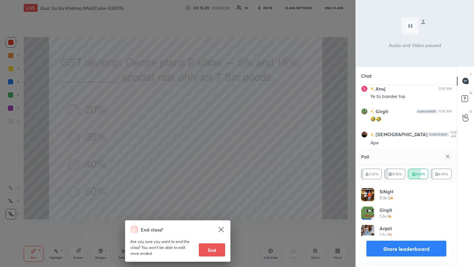
scroll to position [77, 89]
click at [298, 112] on div "End class? Are you sure you want to end the class? You won’t be able to edit on…" at bounding box center [177, 133] width 355 height 267
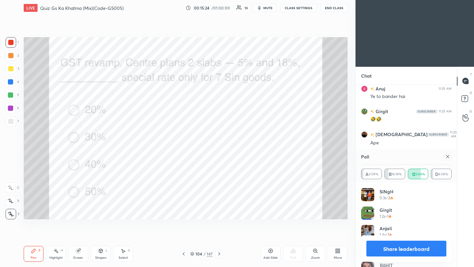
click at [395, 156] on icon at bounding box center [447, 156] width 5 height 5
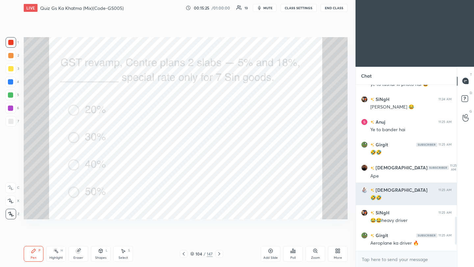
scroll to position [632, 0]
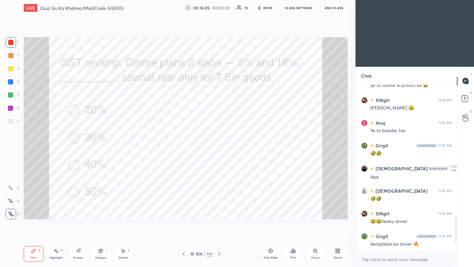
click at [220, 237] on icon at bounding box center [219, 253] width 5 height 5
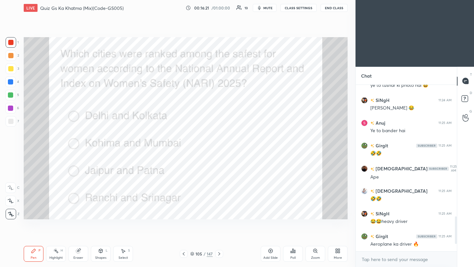
click at [293, 237] on div "Poll" at bounding box center [292, 257] width 5 height 3
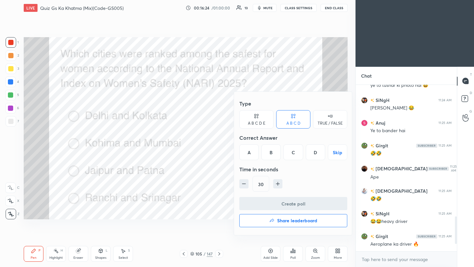
click at [273, 155] on div "B" at bounding box center [270, 152] width 19 height 16
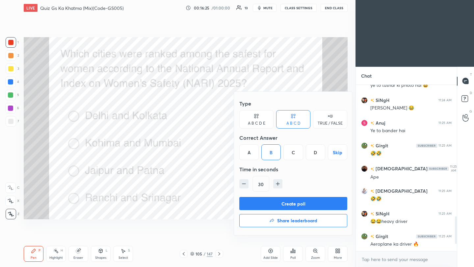
click at [274, 202] on button "Create poll" at bounding box center [293, 203] width 108 height 13
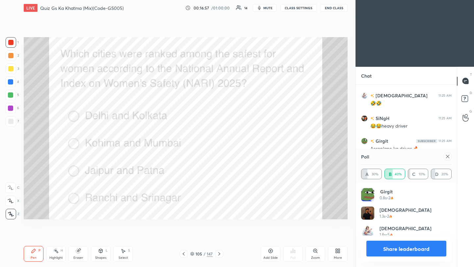
scroll to position [637, 0]
click at [395, 155] on icon at bounding box center [447, 156] width 5 height 5
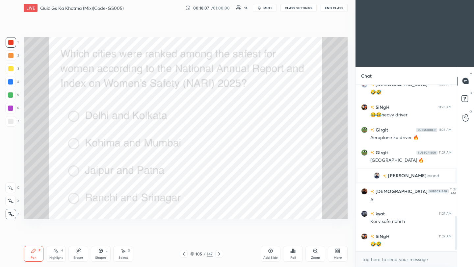
scroll to position [654, 0]
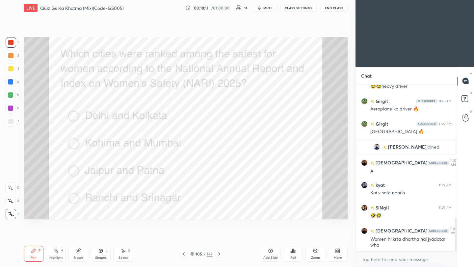
click at [219, 237] on icon at bounding box center [219, 253] width 5 height 5
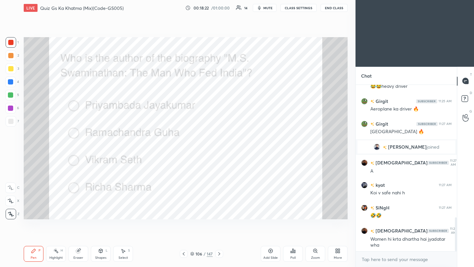
click at [290, 237] on div "Poll" at bounding box center [293, 254] width 20 height 16
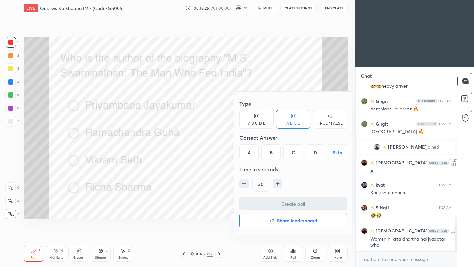
click at [246, 150] on div "A" at bounding box center [248, 152] width 19 height 16
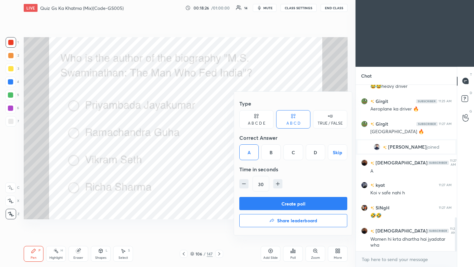
click at [273, 207] on button "Create poll" at bounding box center [293, 203] width 108 height 13
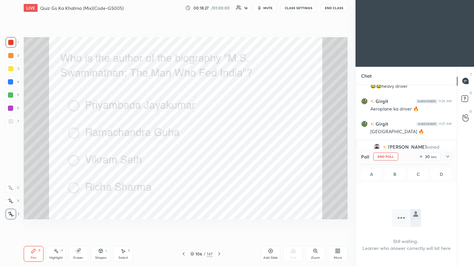
scroll to position [130, 99]
click at [395, 156] on icon at bounding box center [447, 156] width 5 height 5
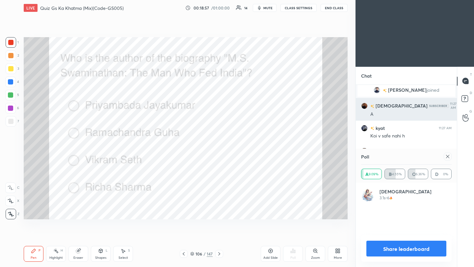
scroll to position [77, 89]
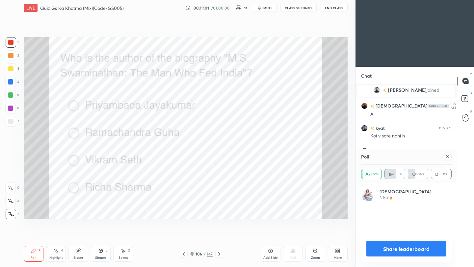
click at [395, 159] on div at bounding box center [448, 157] width 8 height 8
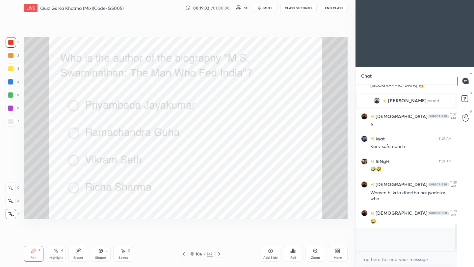
scroll to position [86, 99]
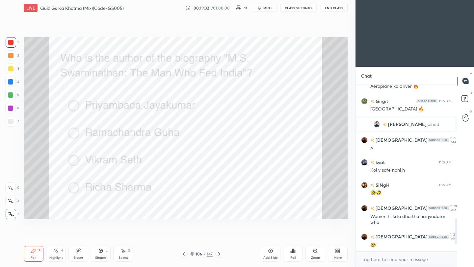
click at [220, 237] on icon at bounding box center [219, 253] width 5 height 5
click at [294, 237] on div "Poll" at bounding box center [293, 254] width 20 height 16
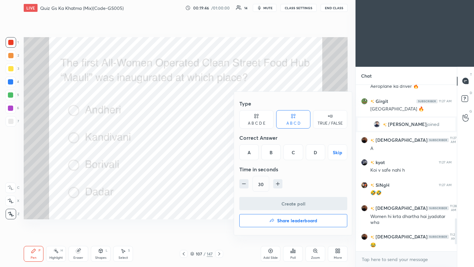
click at [268, 154] on div "B" at bounding box center [270, 152] width 19 height 16
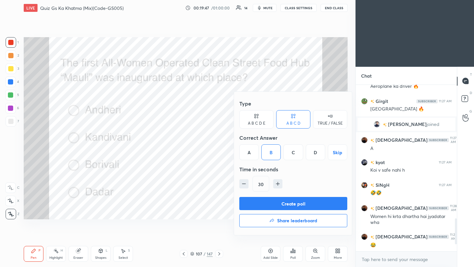
click at [278, 205] on button "Create poll" at bounding box center [293, 203] width 108 height 13
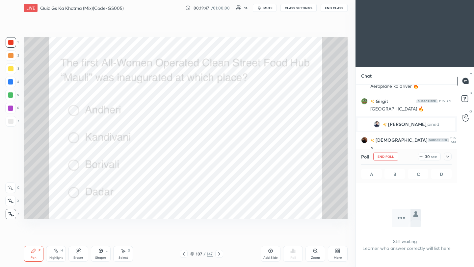
scroll to position [2, 2]
click at [395, 157] on icon at bounding box center [447, 156] width 5 height 5
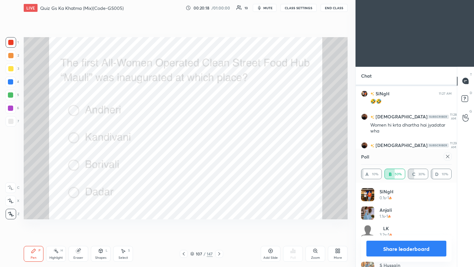
scroll to position [791, 0]
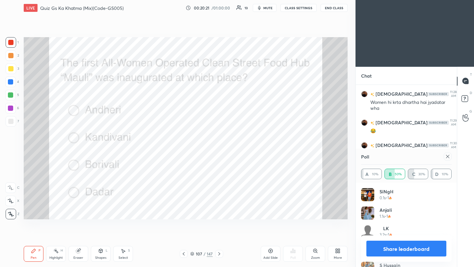
click at [395, 157] on icon at bounding box center [447, 156] width 5 height 5
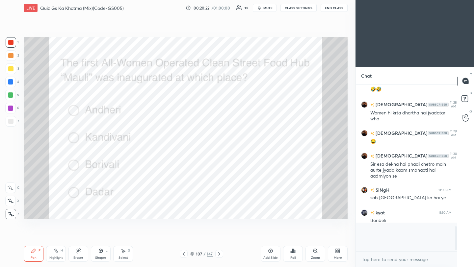
scroll to position [106, 99]
click at [219, 237] on icon at bounding box center [219, 253] width 2 height 3
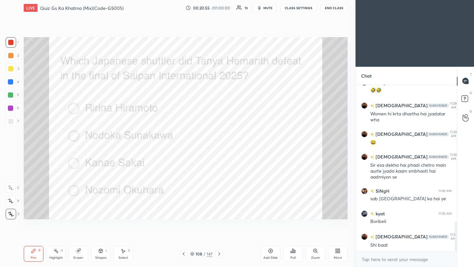
click at [295, 237] on div "Poll" at bounding box center [293, 254] width 20 height 16
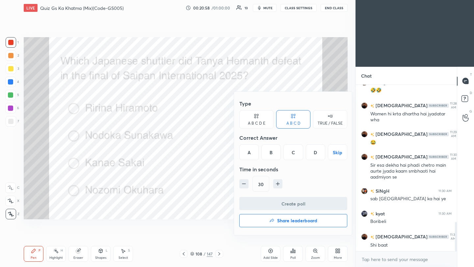
click at [294, 155] on div "C" at bounding box center [292, 152] width 19 height 16
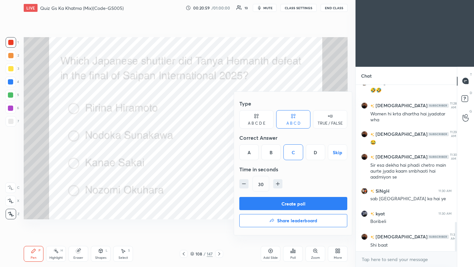
click at [305, 202] on button "Create poll" at bounding box center [293, 203] width 108 height 13
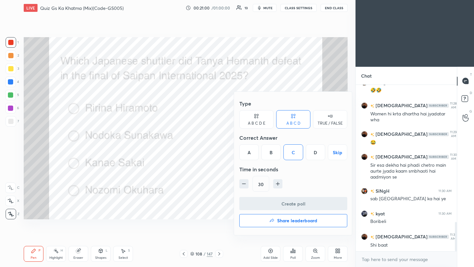
scroll to position [2, 2]
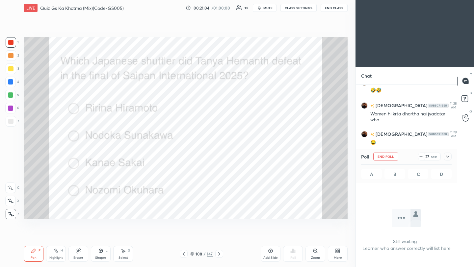
click at [395, 157] on icon at bounding box center [447, 156] width 5 height 5
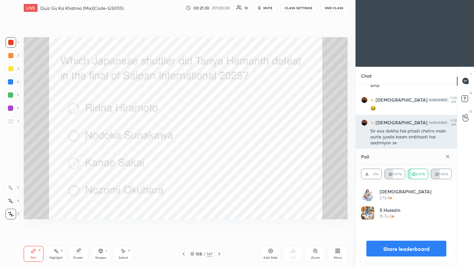
scroll to position [77, 89]
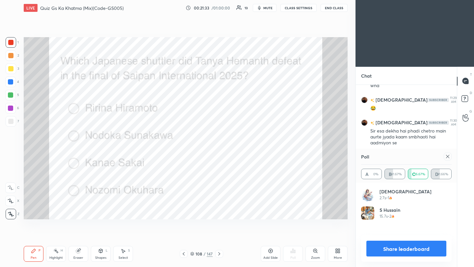
click at [395, 157] on div "Poll A 0% B 41.67% C 16.67% D 41.66%" at bounding box center [406, 166] width 101 height 34
click at [395, 156] on icon at bounding box center [447, 156] width 5 height 5
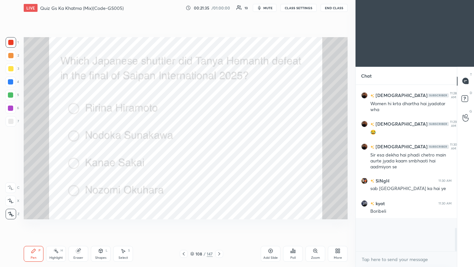
scroll to position [2, 2]
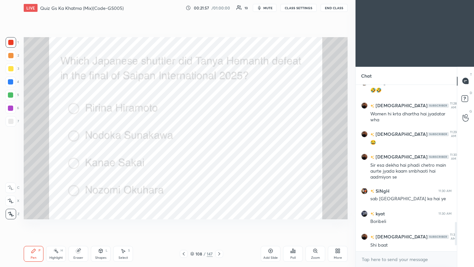
click at [220, 237] on icon at bounding box center [219, 253] width 2 height 3
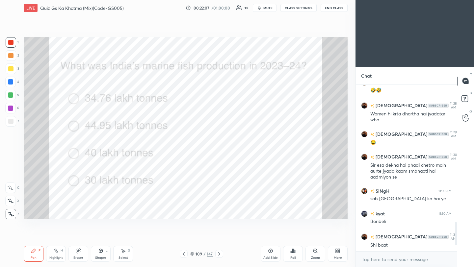
click at [294, 237] on icon at bounding box center [292, 250] width 5 height 5
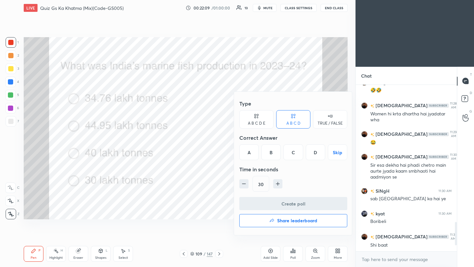
click at [274, 156] on div "B" at bounding box center [270, 152] width 19 height 16
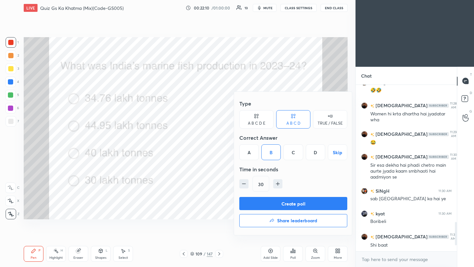
click at [287, 208] on button "Create poll" at bounding box center [293, 203] width 108 height 13
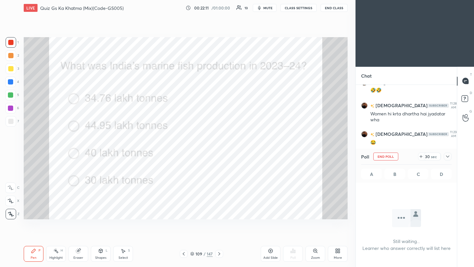
scroll to position [75, 99]
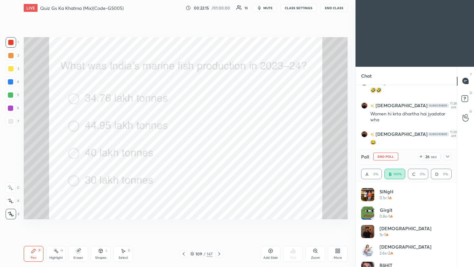
click at [395, 157] on icon at bounding box center [447, 156] width 5 height 5
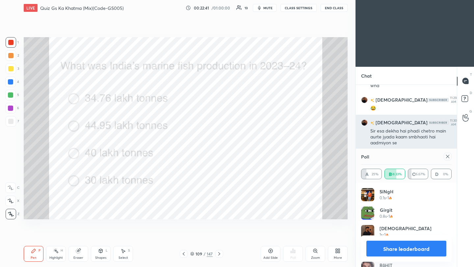
scroll to position [77, 89]
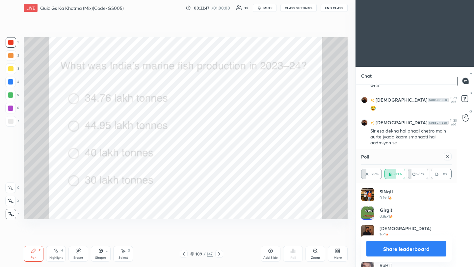
click at [395, 157] on icon at bounding box center [447, 156] width 3 height 3
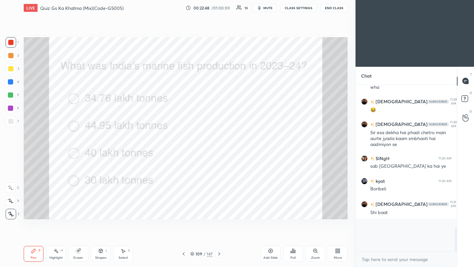
scroll to position [138, 99]
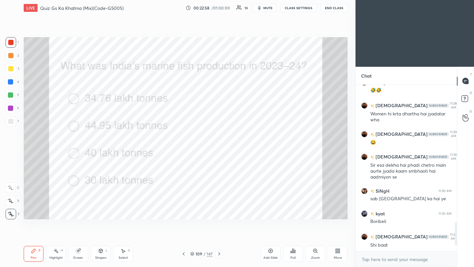
click at [220, 237] on icon at bounding box center [219, 253] width 5 height 5
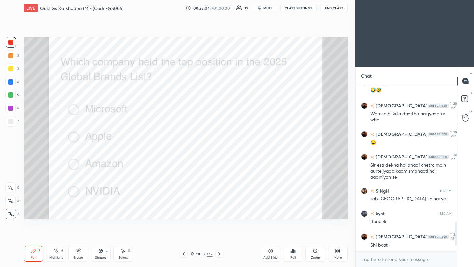
click at [296, 237] on div "Poll" at bounding box center [293, 254] width 20 height 16
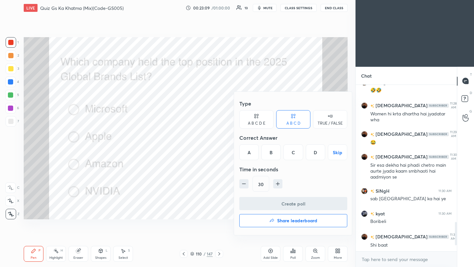
click at [249, 155] on div "A" at bounding box center [248, 152] width 19 height 16
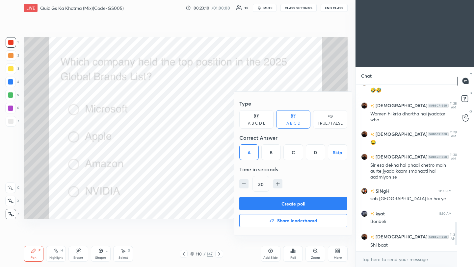
click at [282, 209] on button "Create poll" at bounding box center [293, 203] width 108 height 13
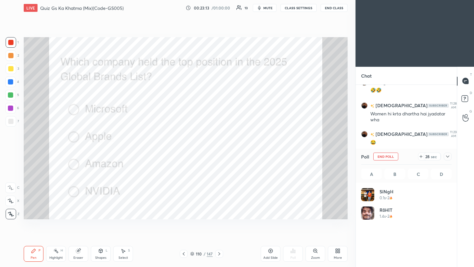
click at [395, 157] on icon at bounding box center [447, 156] width 5 height 5
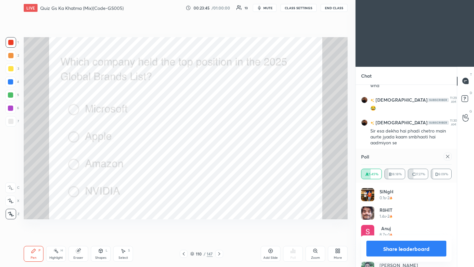
click at [395, 156] on icon at bounding box center [447, 156] width 5 height 5
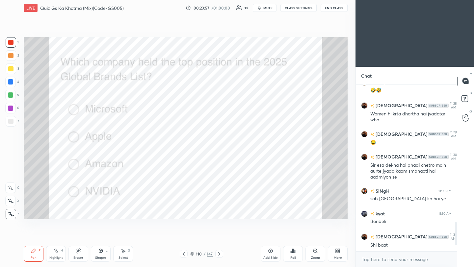
click at [219, 237] on icon at bounding box center [219, 253] width 2 height 3
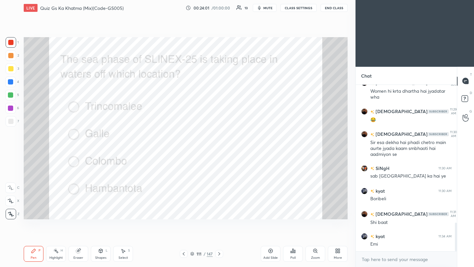
click at [295, 237] on div "Poll" at bounding box center [293, 254] width 20 height 16
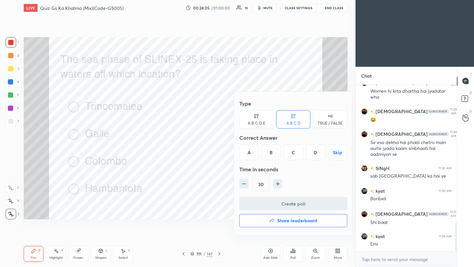
click at [293, 152] on div "C" at bounding box center [292, 152] width 19 height 16
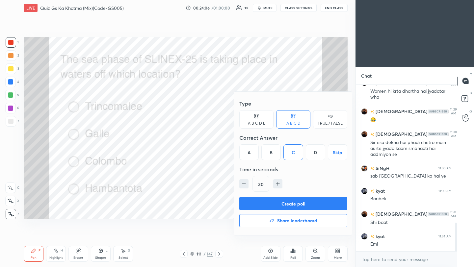
click at [293, 206] on button "Create poll" at bounding box center [293, 203] width 108 height 13
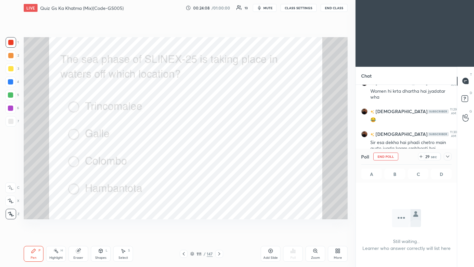
click at [395, 156] on icon at bounding box center [447, 157] width 3 height 2
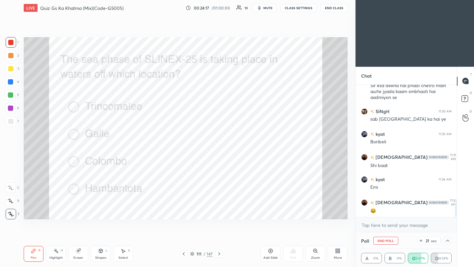
click at [337, 9] on button "End Class" at bounding box center [334, 8] width 27 height 8
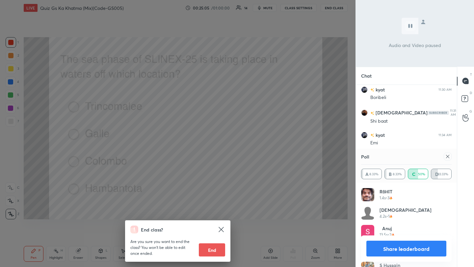
click at [395, 157] on icon at bounding box center [447, 156] width 5 height 5
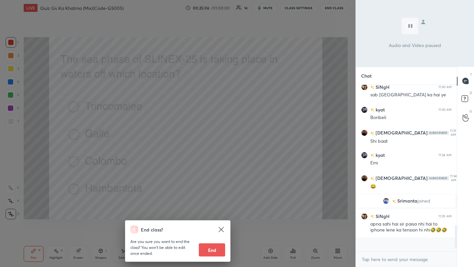
scroll to position [159, 99]
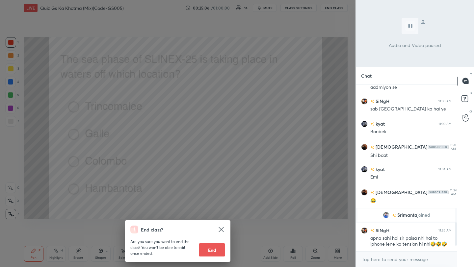
click at [298, 158] on div "End class? Are you sure you want to end the class? You won’t be able to edit on…" at bounding box center [177, 133] width 355 height 267
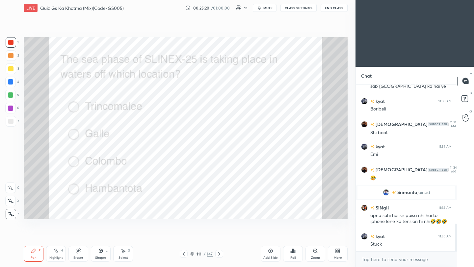
scroll to position [833, 0]
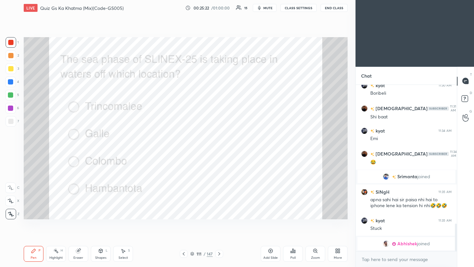
click at [220, 237] on icon at bounding box center [219, 253] width 5 height 5
click at [295, 237] on icon at bounding box center [292, 250] width 5 height 5
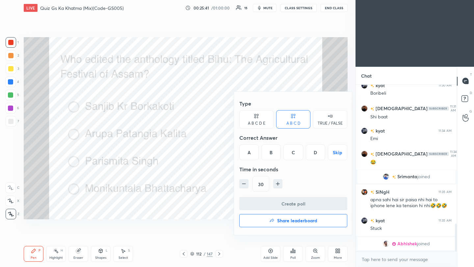
click at [251, 156] on div "A" at bounding box center [248, 152] width 19 height 16
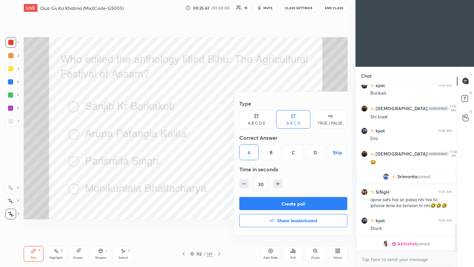
click at [287, 207] on button "Create poll" at bounding box center [293, 203] width 108 height 13
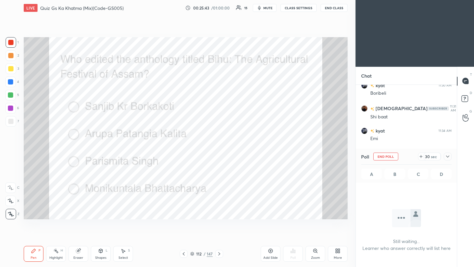
scroll to position [2, 2]
click at [395, 156] on icon at bounding box center [447, 156] width 5 height 5
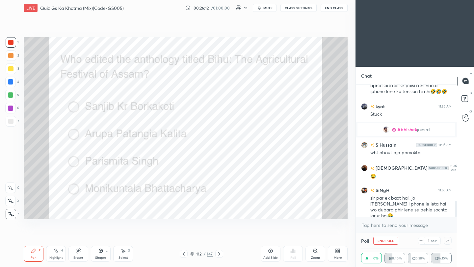
scroll to position [958, 0]
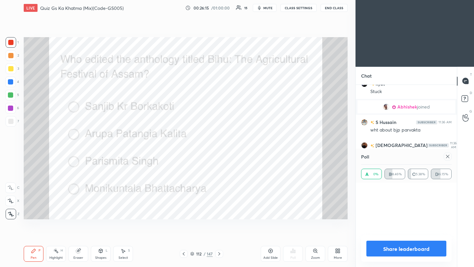
click at [395, 156] on icon at bounding box center [447, 156] width 3 height 3
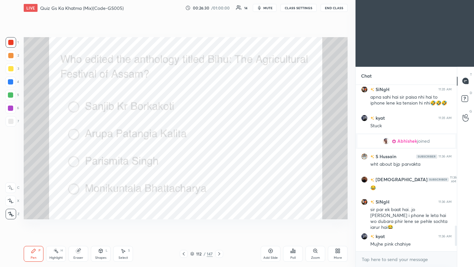
scroll to position [946, 0]
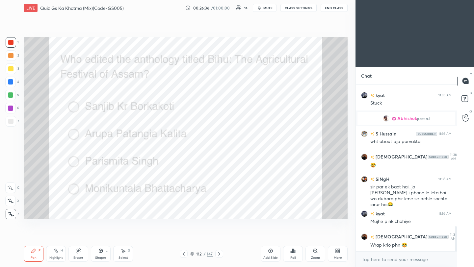
click at [219, 237] on icon at bounding box center [219, 253] width 5 height 5
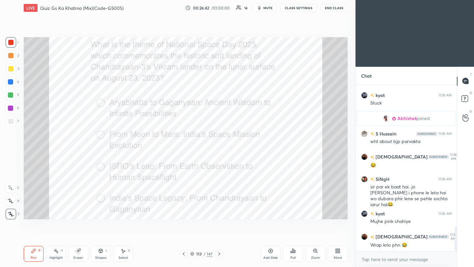
scroll to position [962, 0]
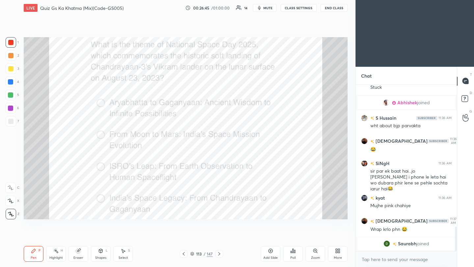
click at [293, 237] on div "Poll" at bounding box center [293, 254] width 20 height 16
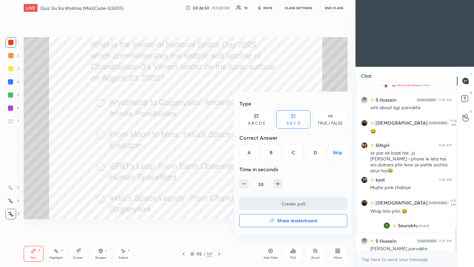
scroll to position [973, 0]
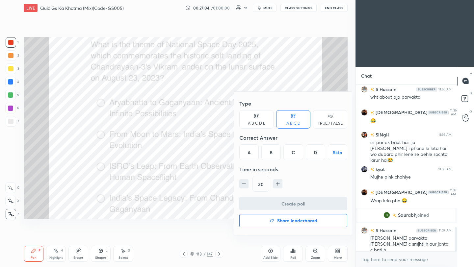
click at [249, 155] on div "A" at bounding box center [248, 152] width 19 height 16
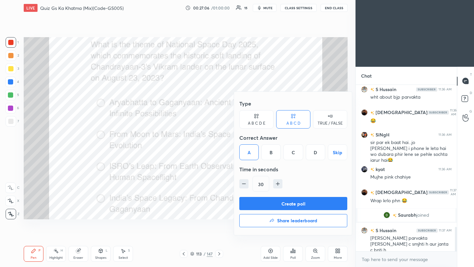
click at [260, 205] on button "Create poll" at bounding box center [293, 203] width 108 height 13
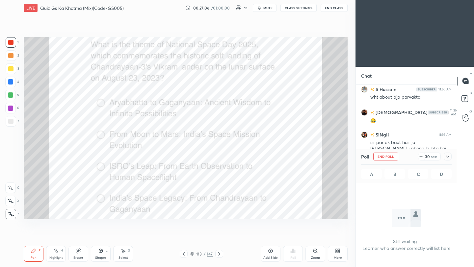
scroll to position [130, 99]
click at [395, 157] on icon at bounding box center [447, 156] width 5 height 5
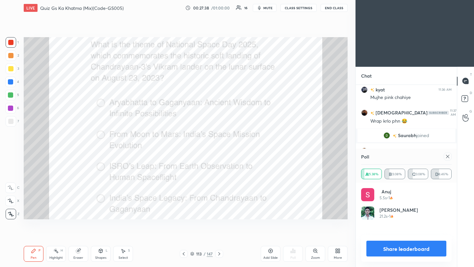
scroll to position [1075, 0]
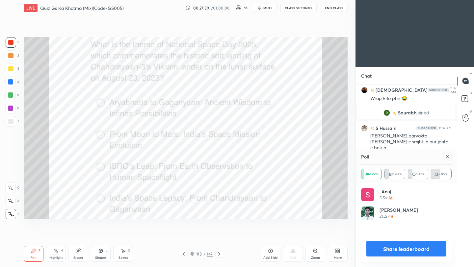
click at [395, 158] on icon at bounding box center [447, 156] width 5 height 5
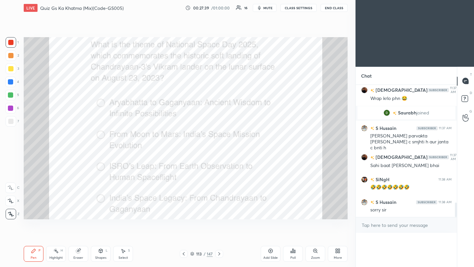
scroll to position [2, 2]
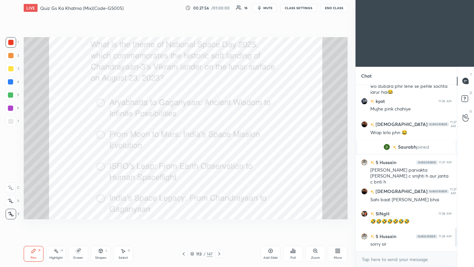
click at [221, 237] on icon at bounding box center [219, 253] width 5 height 5
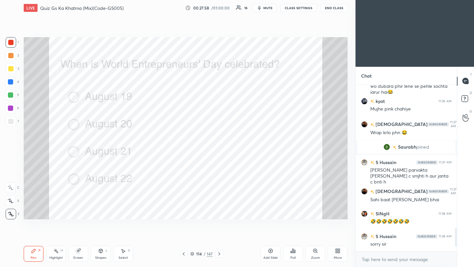
click at [294, 237] on icon at bounding box center [294, 251] width 1 height 3
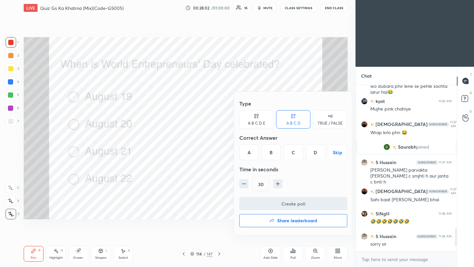
click at [292, 154] on div "C" at bounding box center [292, 152] width 19 height 16
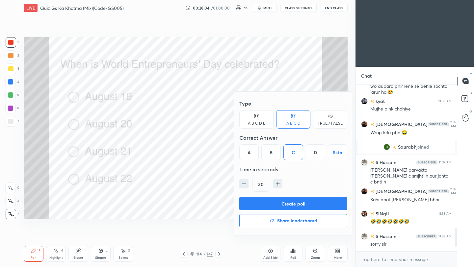
click at [304, 204] on button "Create poll" at bounding box center [293, 203] width 108 height 13
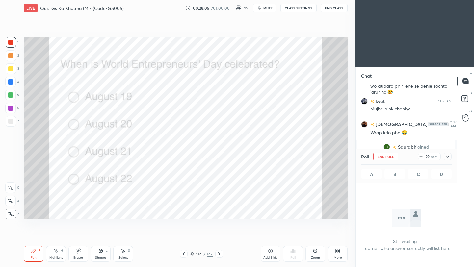
click at [395, 157] on icon at bounding box center [447, 156] width 5 height 5
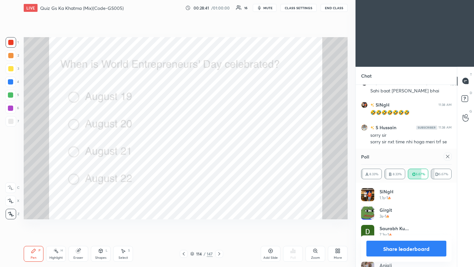
click at [395, 157] on icon at bounding box center [447, 156] width 5 height 5
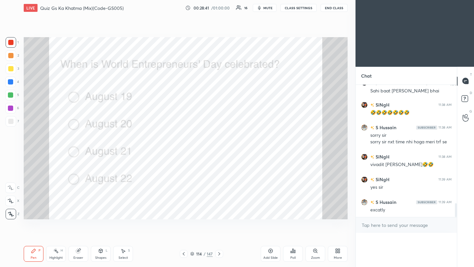
scroll to position [2, 2]
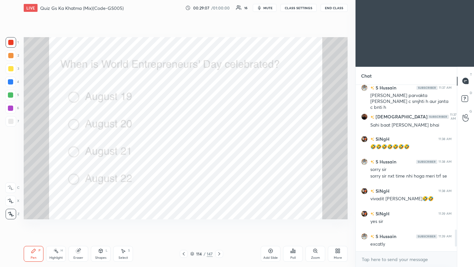
click at [220, 237] on icon at bounding box center [219, 253] width 5 height 5
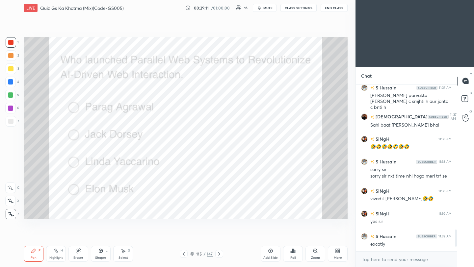
click at [293, 237] on icon at bounding box center [293, 251] width 1 height 4
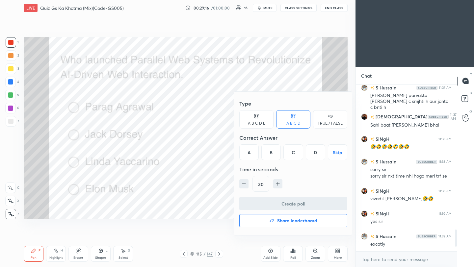
click at [250, 153] on div "A" at bounding box center [248, 152] width 19 height 16
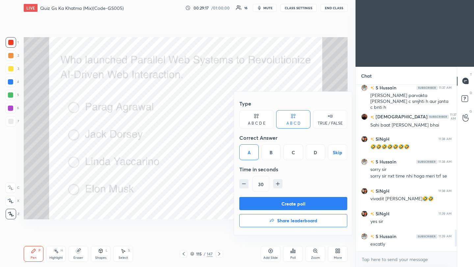
click at [274, 203] on button "Create poll" at bounding box center [293, 203] width 108 height 13
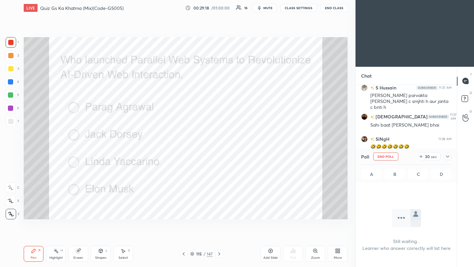
click at [395, 157] on div at bounding box center [448, 157] width 8 height 8
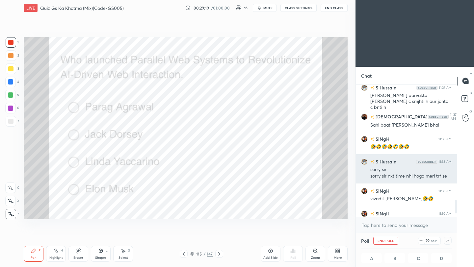
click at [395, 157] on div "Chat Srimanta joined SiNgH 11:35 AM apna sahi hai sir paisa nhi hai to iphone l…" at bounding box center [405, 167] width 101 height 201
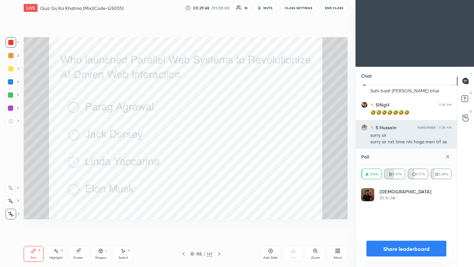
scroll to position [77, 89]
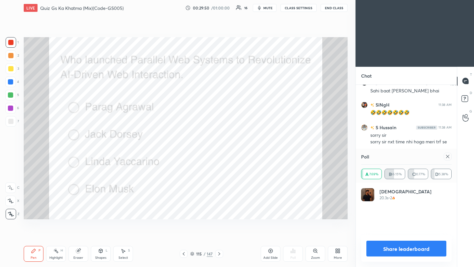
click at [395, 156] on icon at bounding box center [447, 156] width 5 height 5
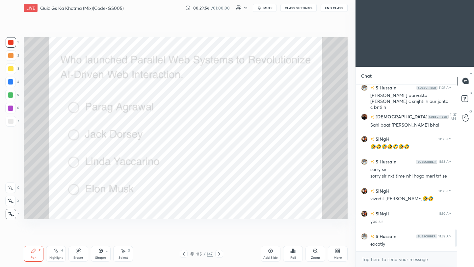
scroll to position [1138, 0]
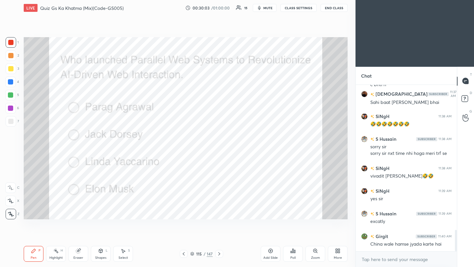
click at [219, 237] on icon at bounding box center [219, 253] width 5 height 5
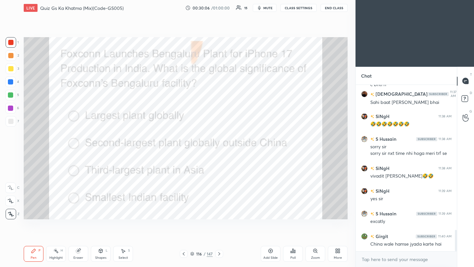
scroll to position [1145, 0]
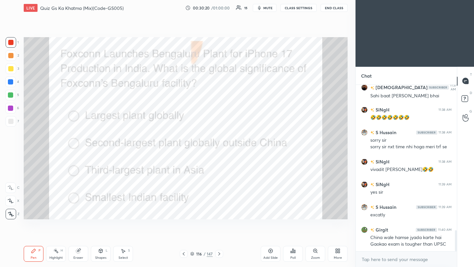
click at [297, 237] on div "Poll" at bounding box center [293, 254] width 20 height 16
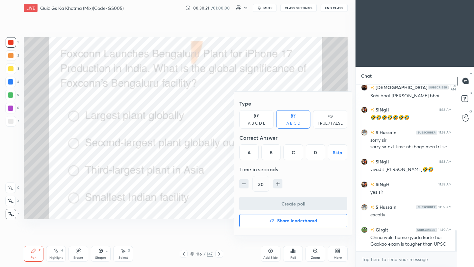
click at [270, 154] on div "B" at bounding box center [270, 152] width 19 height 16
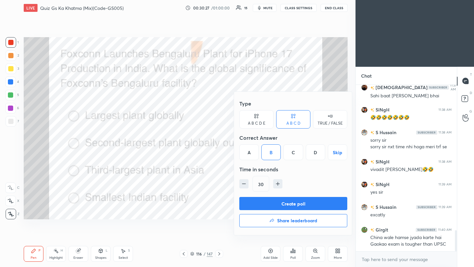
scroll to position [1173, 0]
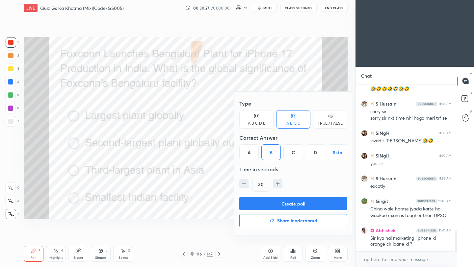
click at [287, 201] on button "Create poll" at bounding box center [293, 203] width 108 height 13
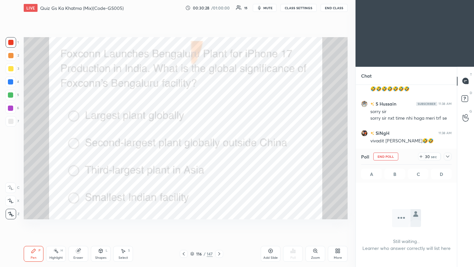
scroll to position [75, 99]
click at [395, 156] on icon at bounding box center [447, 156] width 5 height 5
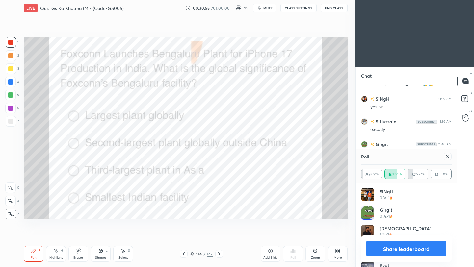
scroll to position [1253, 0]
click at [395, 157] on icon at bounding box center [447, 156] width 5 height 5
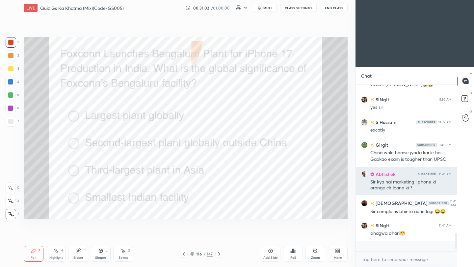
scroll to position [161, 99]
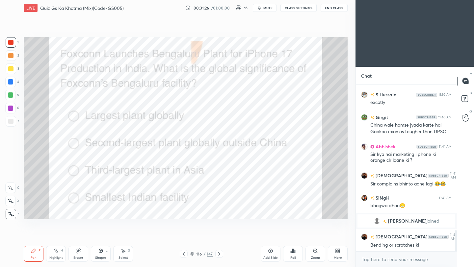
click at [219, 237] on icon at bounding box center [219, 253] width 5 height 5
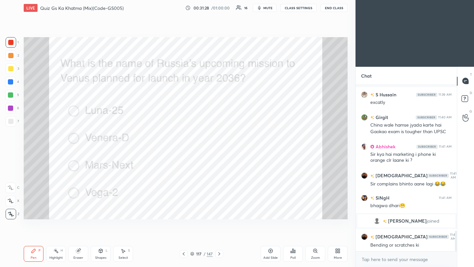
scroll to position [1189, 0]
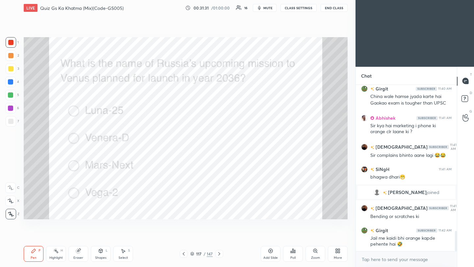
click at [295, 237] on div "Poll" at bounding box center [293, 254] width 20 height 16
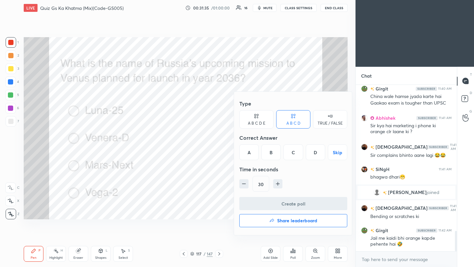
click at [273, 155] on div "B" at bounding box center [270, 152] width 19 height 16
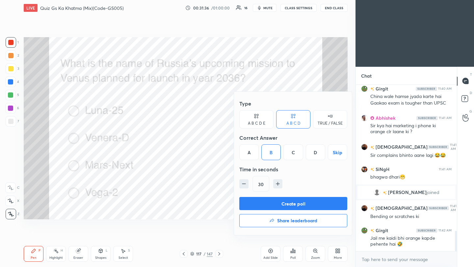
click at [287, 207] on button "Create poll" at bounding box center [293, 203] width 108 height 13
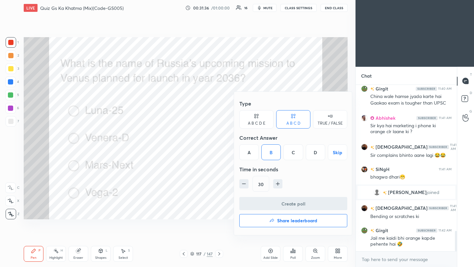
scroll to position [2, 2]
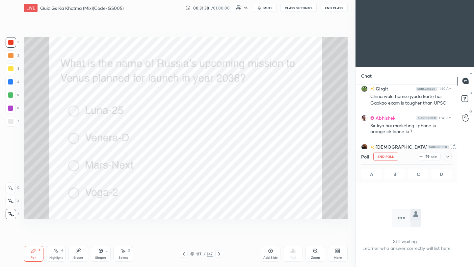
click at [395, 158] on icon at bounding box center [447, 156] width 5 height 5
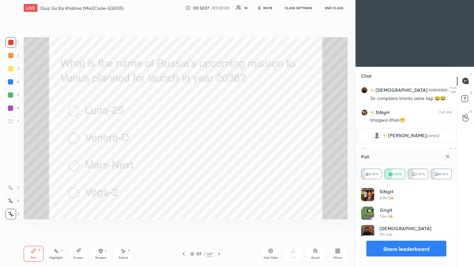
scroll to position [77, 89]
click at [395, 158] on icon at bounding box center [447, 156] width 3 height 3
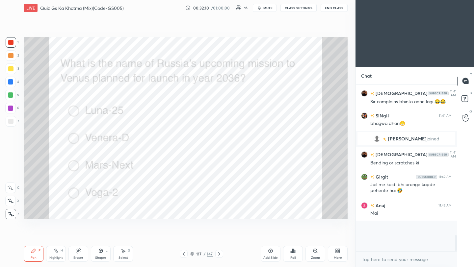
scroll to position [1235, 0]
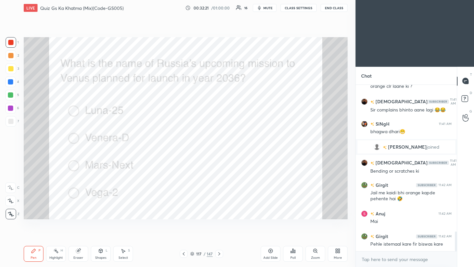
click at [222, 237] on icon at bounding box center [219, 253] width 5 height 5
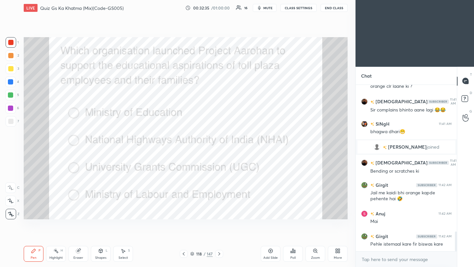
click at [291, 237] on div "Poll" at bounding box center [292, 257] width 5 height 3
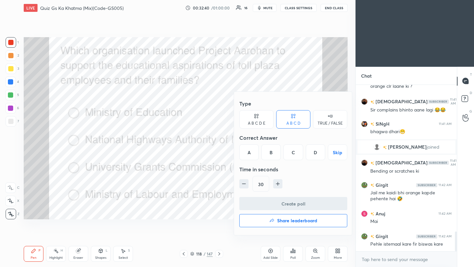
click at [271, 155] on div "B" at bounding box center [270, 152] width 19 height 16
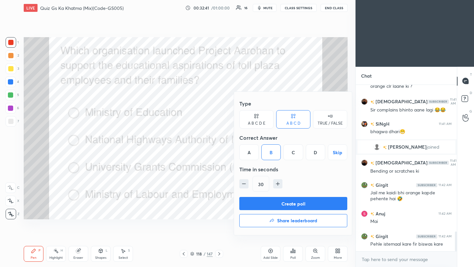
click at [282, 205] on button "Create poll" at bounding box center [293, 203] width 108 height 13
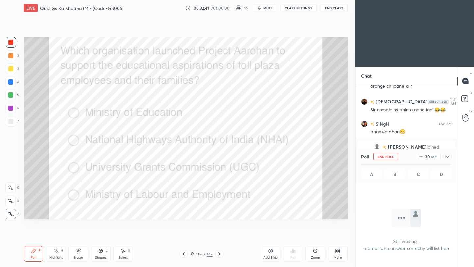
scroll to position [136, 99]
click at [395, 157] on icon at bounding box center [447, 156] width 5 height 5
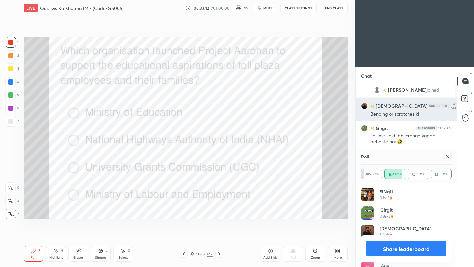
scroll to position [1297, 0]
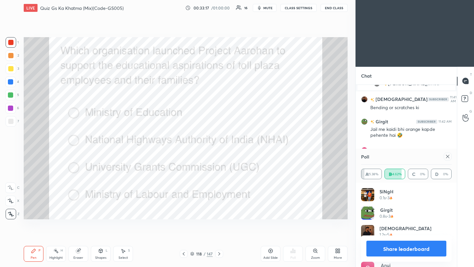
click at [395, 157] on icon at bounding box center [447, 156] width 5 height 5
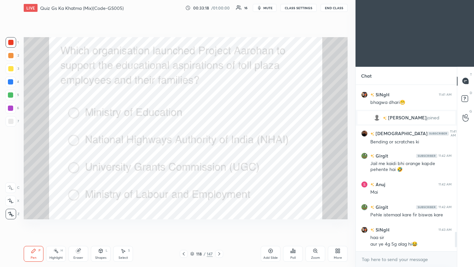
scroll to position [165, 99]
click at [219, 237] on icon at bounding box center [219, 253] width 2 height 3
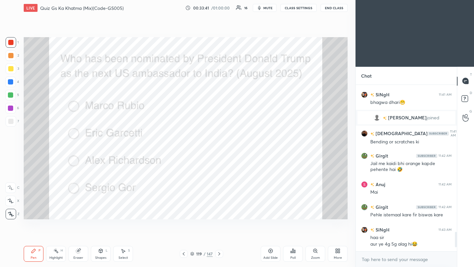
click at [295, 237] on div "Poll" at bounding box center [292, 257] width 5 height 3
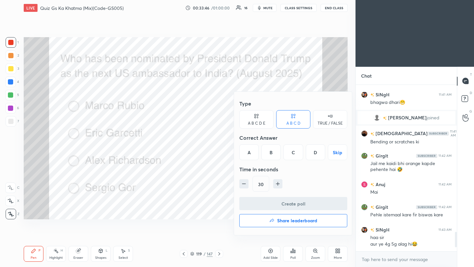
click at [316, 153] on div "D" at bounding box center [315, 152] width 19 height 16
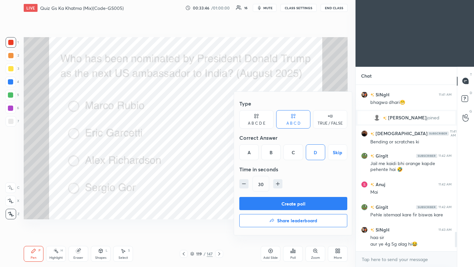
click at [311, 206] on button "Create poll" at bounding box center [293, 203] width 108 height 13
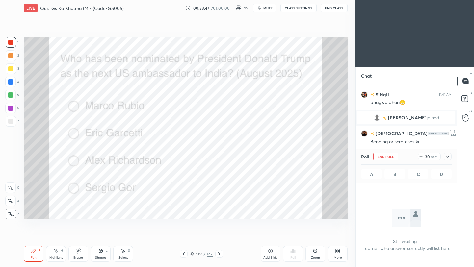
scroll to position [2, 2]
click at [395, 157] on icon at bounding box center [447, 157] width 3 height 2
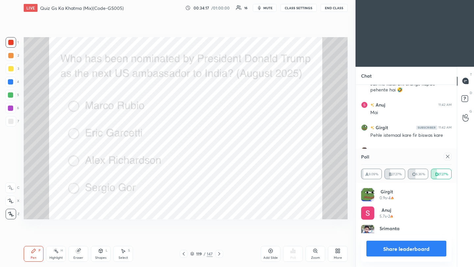
scroll to position [77, 89]
click at [395, 157] on icon at bounding box center [447, 156] width 5 height 5
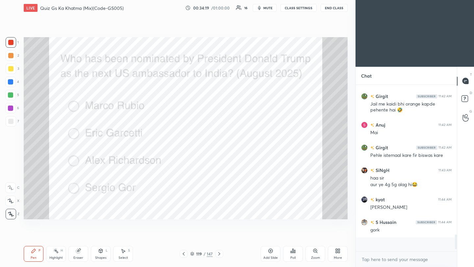
scroll to position [165, 99]
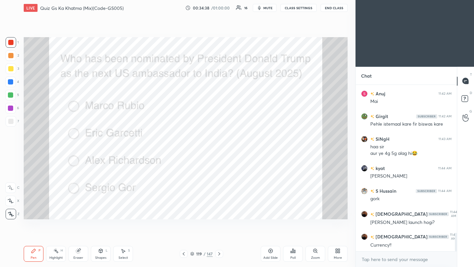
click at [219, 237] on icon at bounding box center [219, 253] width 2 height 3
click at [292, 237] on icon at bounding box center [292, 250] width 5 height 5
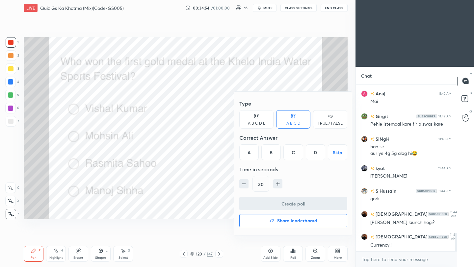
click at [271, 151] on div "B" at bounding box center [270, 152] width 19 height 16
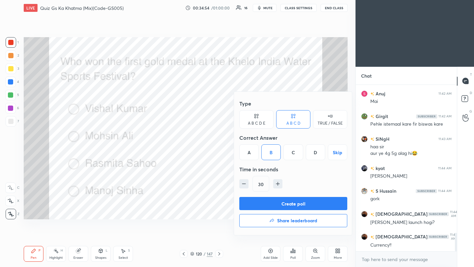
click at [288, 205] on button "Create poll" at bounding box center [293, 203] width 108 height 13
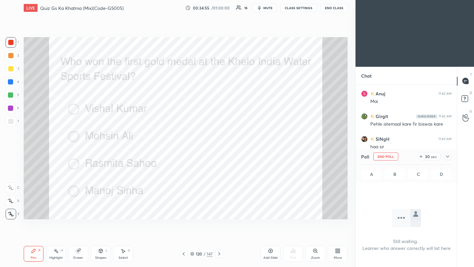
scroll to position [2, 2]
click at [395, 157] on icon at bounding box center [447, 157] width 3 height 2
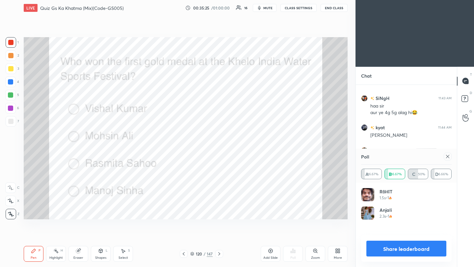
scroll to position [77, 89]
click at [395, 156] on icon at bounding box center [447, 156] width 5 height 5
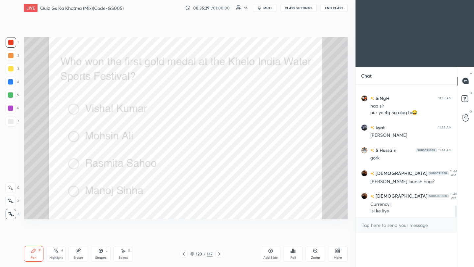
scroll to position [86, 99]
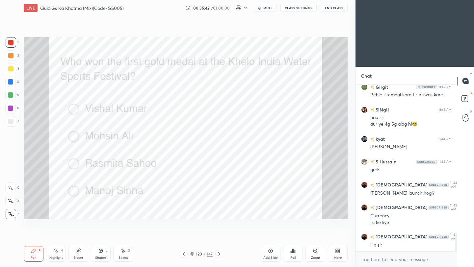
click at [218, 237] on icon at bounding box center [219, 253] width 5 height 5
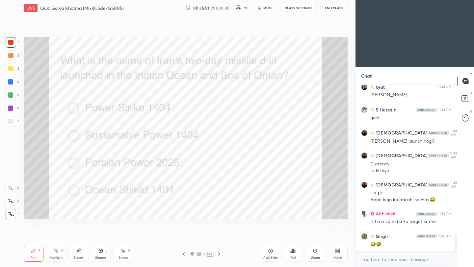
click at [213, 224] on div "Setting up your live class Poll for secs No correct answer Start poll" at bounding box center [185, 128] width 329 height 225
click at [291, 237] on div "Poll" at bounding box center [292, 257] width 5 height 3
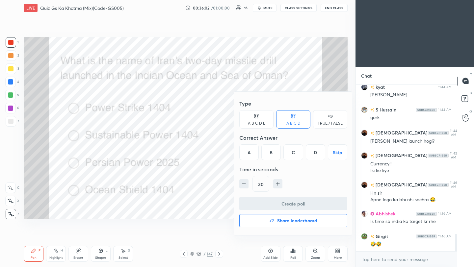
click at [272, 154] on div "B" at bounding box center [270, 152] width 19 height 16
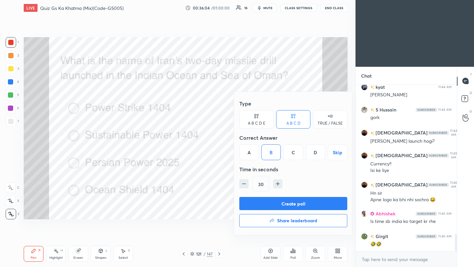
click at [285, 205] on button "Create poll" at bounding box center [293, 203] width 108 height 13
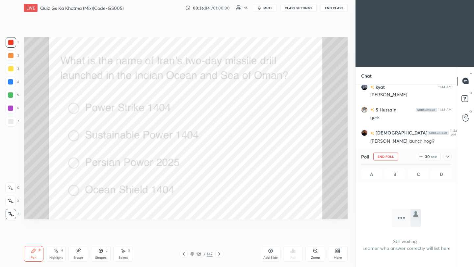
scroll to position [77, 99]
click at [395, 156] on icon at bounding box center [447, 156] width 5 height 5
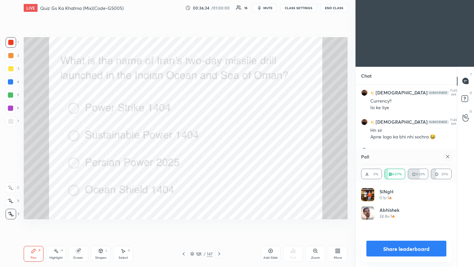
scroll to position [77, 89]
click at [395, 155] on div at bounding box center [448, 157] width 8 height 8
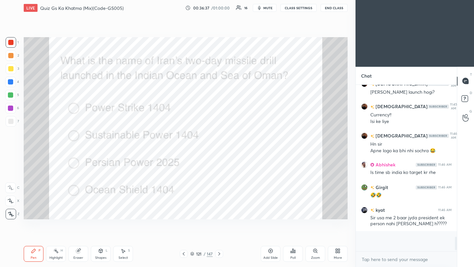
scroll to position [110, 99]
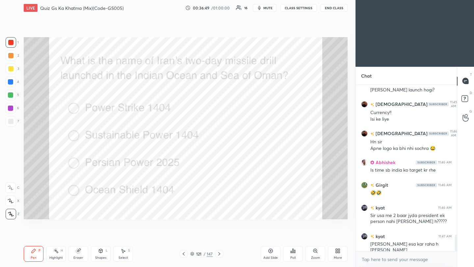
click at [220, 237] on div at bounding box center [219, 254] width 8 height 8
click at [294, 237] on div "Poll" at bounding box center [293, 254] width 20 height 16
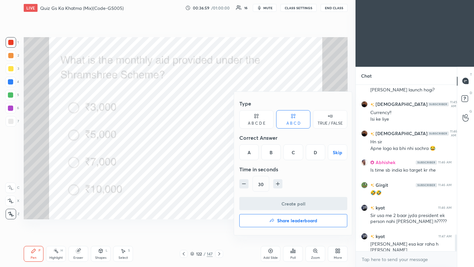
click at [272, 155] on div "B" at bounding box center [270, 152] width 19 height 16
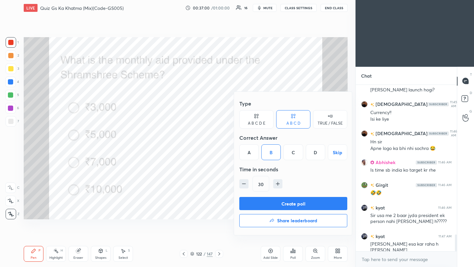
drag, startPoint x: 288, startPoint y: 205, endPoint x: 301, endPoint y: 199, distance: 13.7
click at [288, 205] on button "Create poll" at bounding box center [293, 203] width 108 height 13
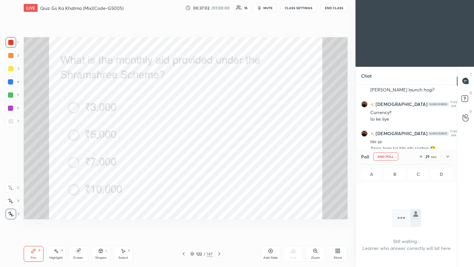
click at [395, 159] on icon at bounding box center [447, 156] width 5 height 5
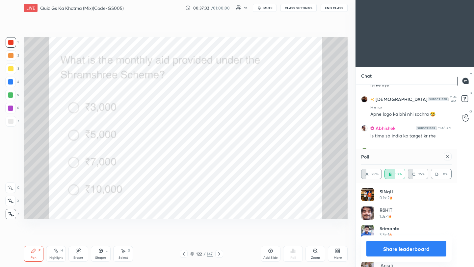
click at [395, 156] on icon at bounding box center [447, 156] width 3 height 3
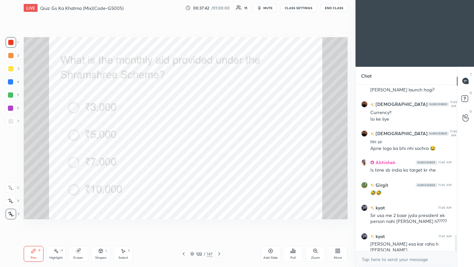
click at [219, 237] on icon at bounding box center [219, 253] width 5 height 5
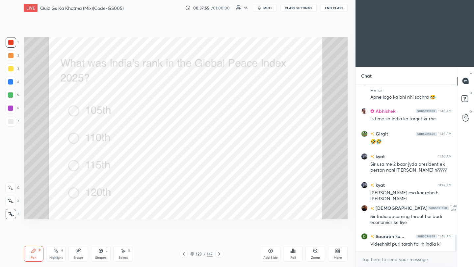
click at [293, 237] on icon at bounding box center [292, 250] width 5 height 5
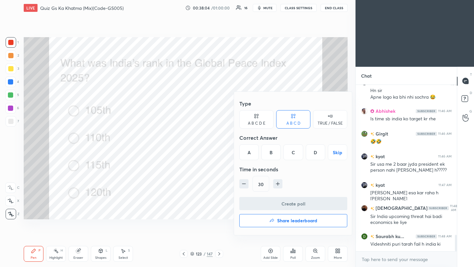
click at [294, 155] on div "C" at bounding box center [292, 152] width 19 height 16
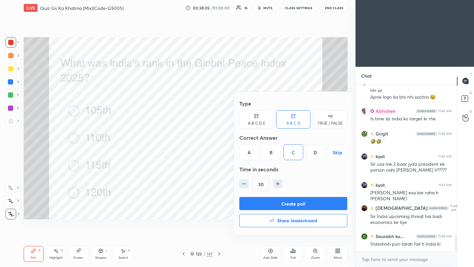
click at [300, 204] on button "Create poll" at bounding box center [293, 203] width 108 height 13
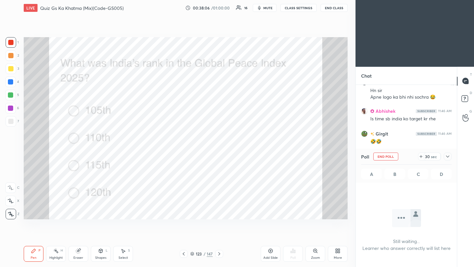
scroll to position [130, 99]
click at [395, 157] on icon at bounding box center [447, 157] width 3 height 2
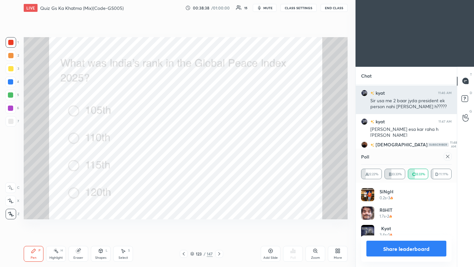
scroll to position [1630, 0]
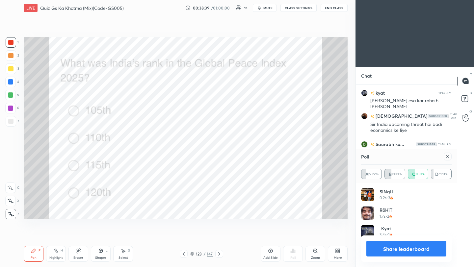
click at [395, 156] on icon at bounding box center [447, 156] width 5 height 5
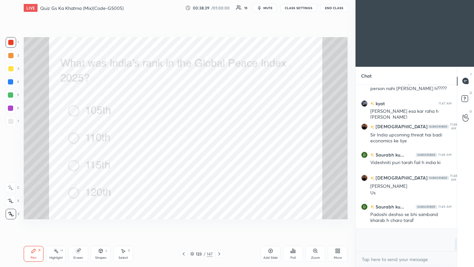
scroll to position [110, 99]
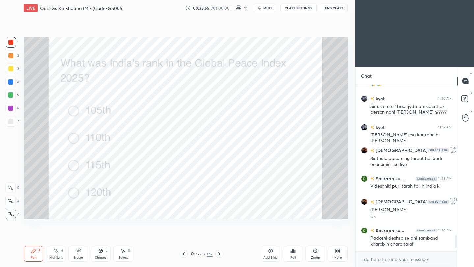
click at [218, 237] on icon at bounding box center [219, 253] width 5 height 5
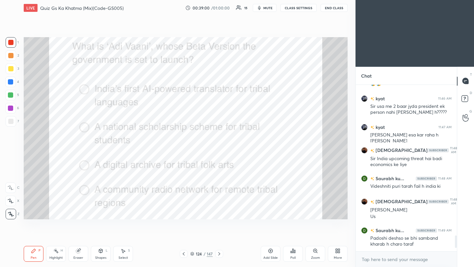
scroll to position [1625, 0]
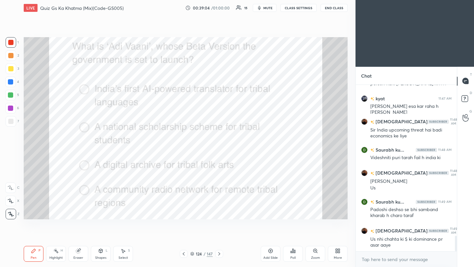
click at [293, 237] on div "Poll" at bounding box center [293, 254] width 20 height 16
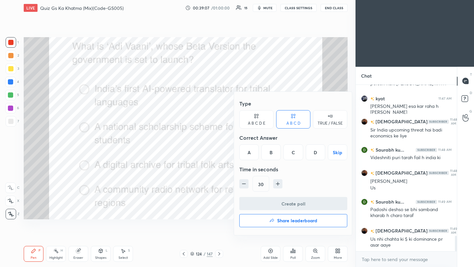
click at [248, 154] on div "A" at bounding box center [248, 152] width 19 height 16
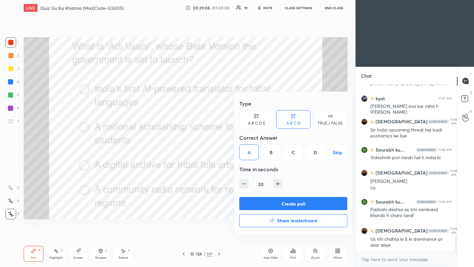
click at [271, 202] on button "Create poll" at bounding box center [293, 203] width 108 height 13
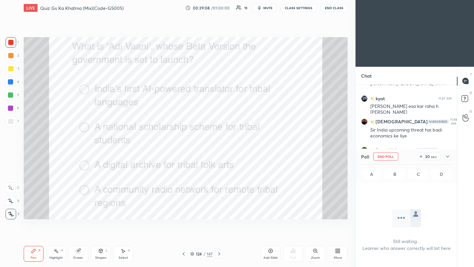
scroll to position [2, 2]
click at [395, 156] on icon at bounding box center [447, 156] width 5 height 5
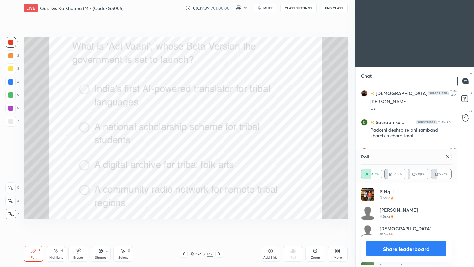
scroll to position [77, 89]
click at [395, 158] on icon at bounding box center [447, 156] width 5 height 5
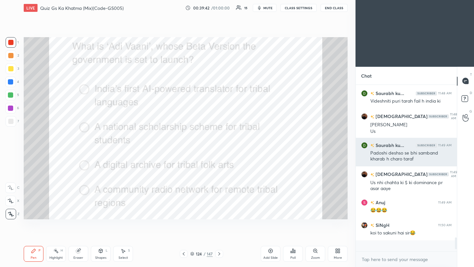
scroll to position [161, 99]
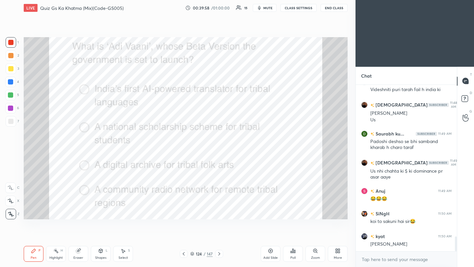
click at [220, 237] on icon at bounding box center [219, 253] width 5 height 5
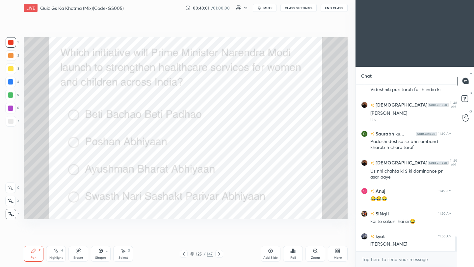
click at [291, 237] on icon at bounding box center [291, 252] width 1 height 2
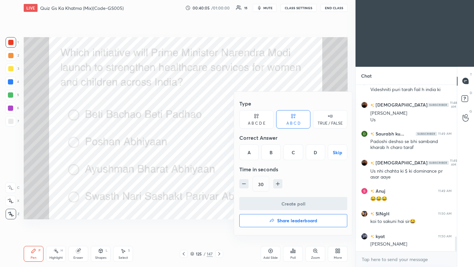
click at [316, 154] on div "D" at bounding box center [315, 152] width 19 height 16
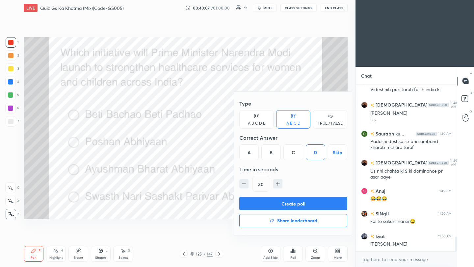
click at [315, 206] on button "Create poll" at bounding box center [293, 203] width 108 height 13
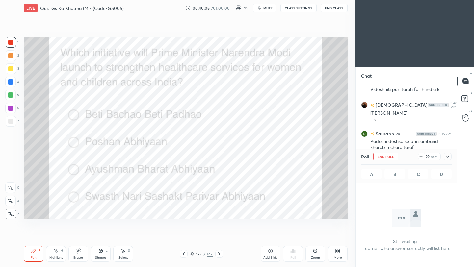
click at [395, 157] on icon at bounding box center [447, 156] width 5 height 5
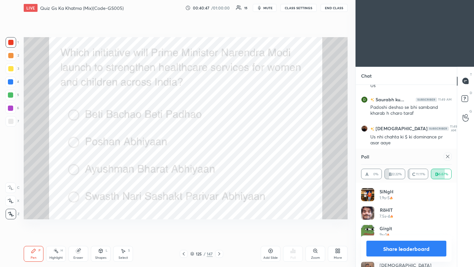
click at [395, 156] on div at bounding box center [448, 157] width 8 height 8
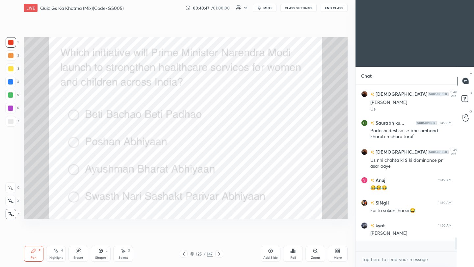
scroll to position [165, 99]
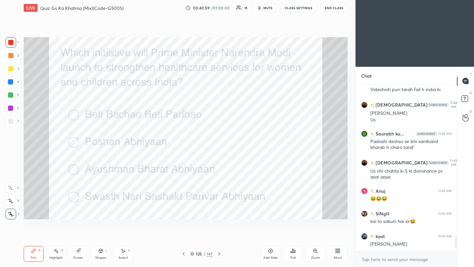
click at [218, 237] on icon at bounding box center [219, 253] width 5 height 5
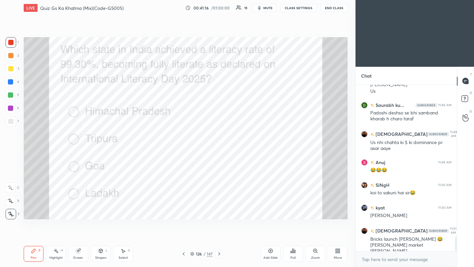
click at [291, 237] on div "Poll" at bounding box center [292, 257] width 5 height 3
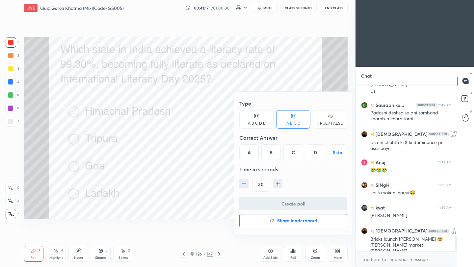
click at [248, 150] on div "A" at bounding box center [248, 152] width 19 height 16
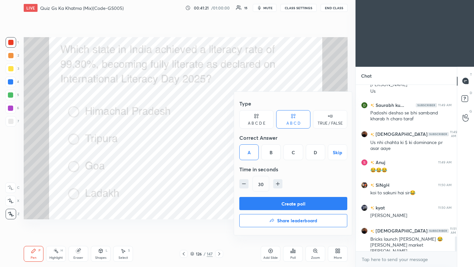
click at [291, 206] on button "Create poll" at bounding box center [293, 203] width 108 height 13
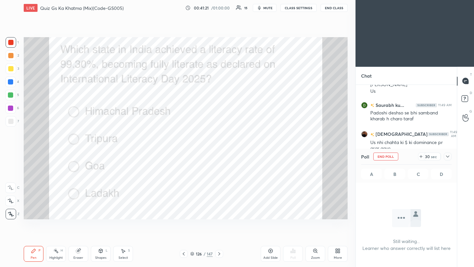
scroll to position [130, 99]
click at [395, 156] on icon at bounding box center [447, 156] width 5 height 5
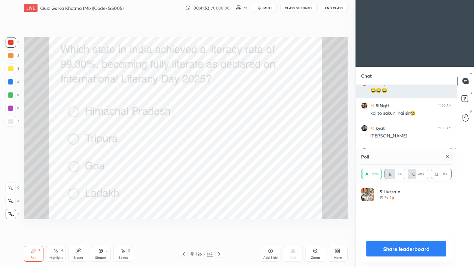
scroll to position [77, 89]
click at [395, 157] on icon at bounding box center [447, 156] width 5 height 5
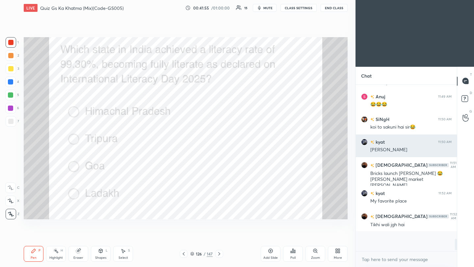
scroll to position [165, 99]
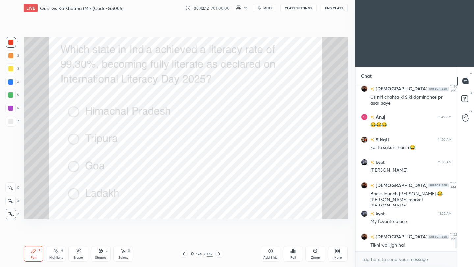
click at [218, 237] on icon at bounding box center [219, 253] width 2 height 3
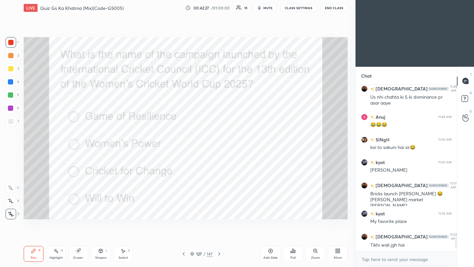
click at [296, 237] on div "Poll" at bounding box center [293, 254] width 20 height 16
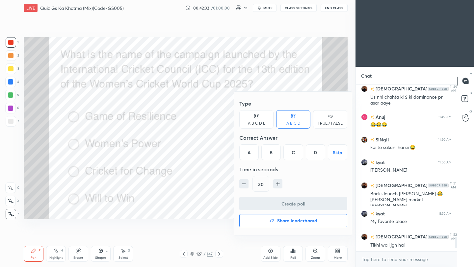
click at [314, 152] on div "D" at bounding box center [315, 152] width 19 height 16
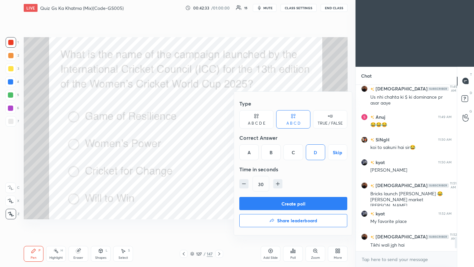
click at [320, 205] on button "Create poll" at bounding box center [293, 203] width 108 height 13
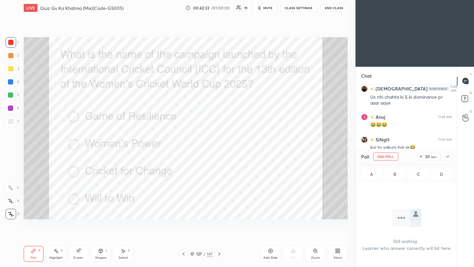
scroll to position [2, 2]
click at [395, 157] on icon at bounding box center [447, 156] width 5 height 5
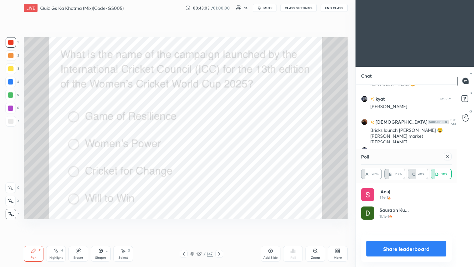
scroll to position [77, 89]
click at [395, 185] on div "Anuj 1.1s • 1 Saurabh ku... 11.1s • 1" at bounding box center [406, 225] width 101 height 84
click at [395, 158] on icon at bounding box center [447, 156] width 5 height 5
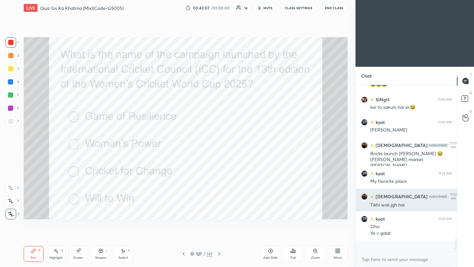
scroll to position [165, 99]
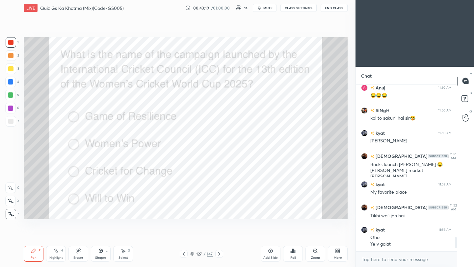
click at [293, 237] on icon at bounding box center [292, 250] width 5 height 5
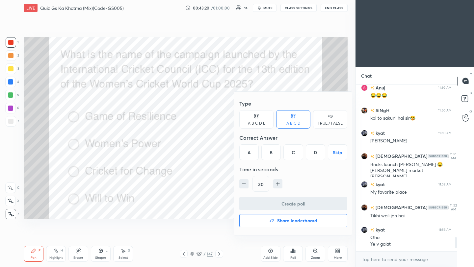
click at [298, 222] on h4 "Share leaderboard" at bounding box center [297, 221] width 40 height 5
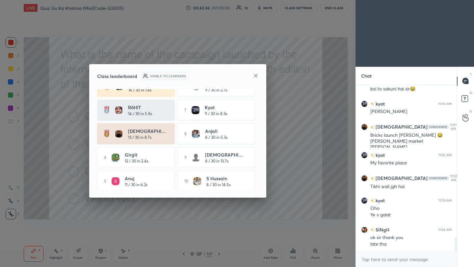
scroll to position [17, 0]
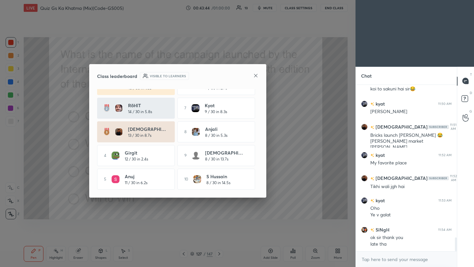
click at [254, 75] on icon at bounding box center [255, 75] width 5 height 5
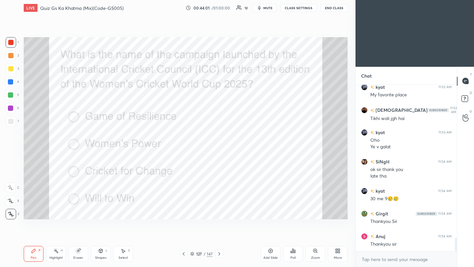
scroll to position [1916, 0]
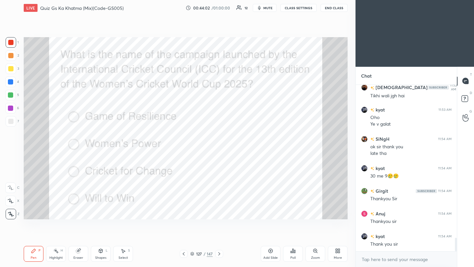
click at [337, 10] on button "End Class" at bounding box center [334, 8] width 27 height 8
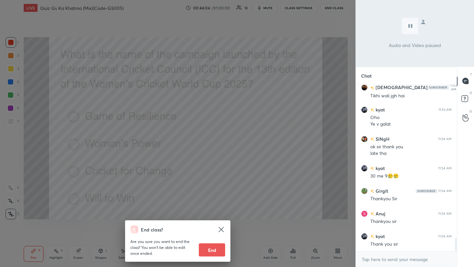
scroll to position [1939, 0]
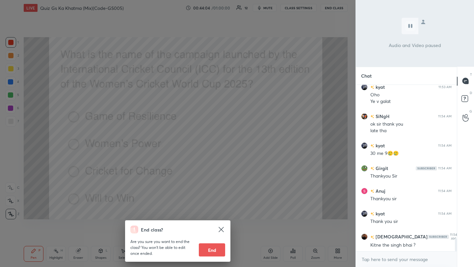
click at [213, 237] on button "End" at bounding box center [212, 250] width 26 height 13
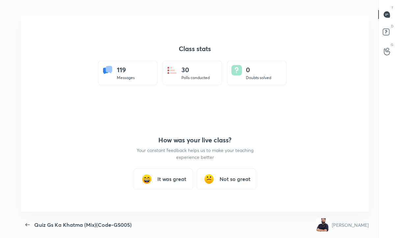
scroll to position [32718, 32524]
type textarea "x"
